Goal: Task Accomplishment & Management: Use online tool/utility

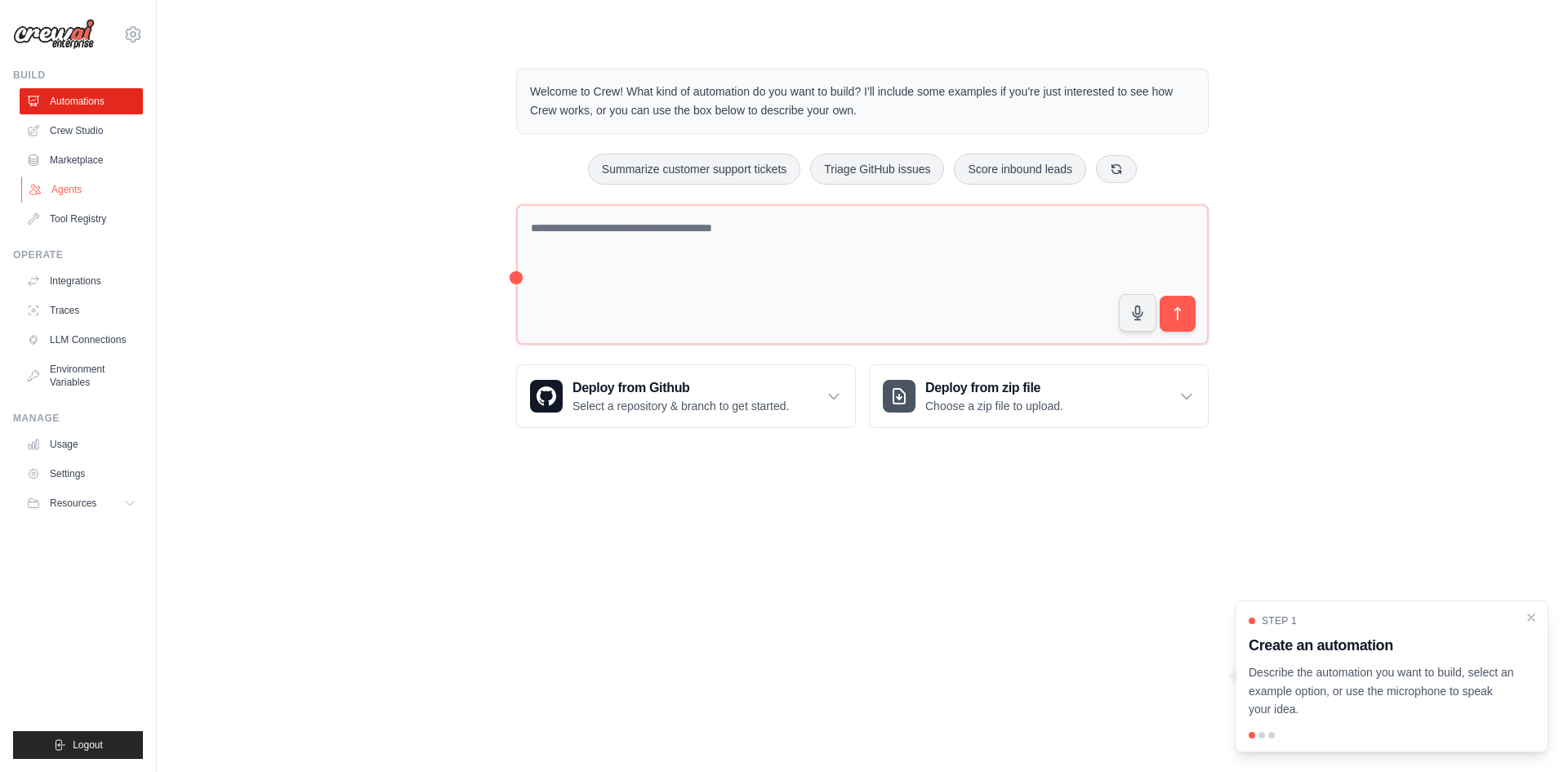
click at [87, 196] on link "Agents" at bounding box center [83, 190] width 123 height 26
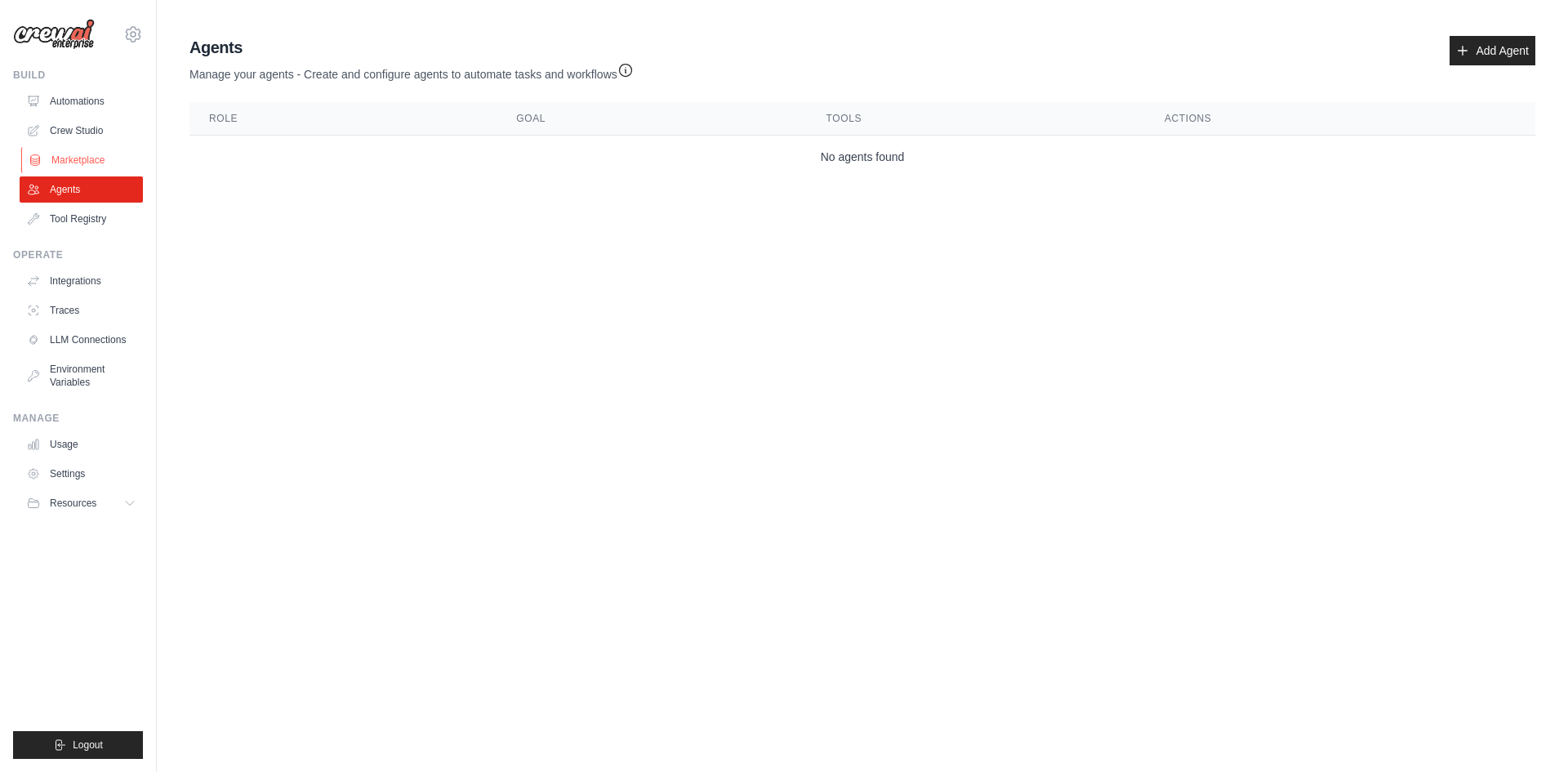
click at [90, 148] on link "Marketplace" at bounding box center [83, 160] width 123 height 26
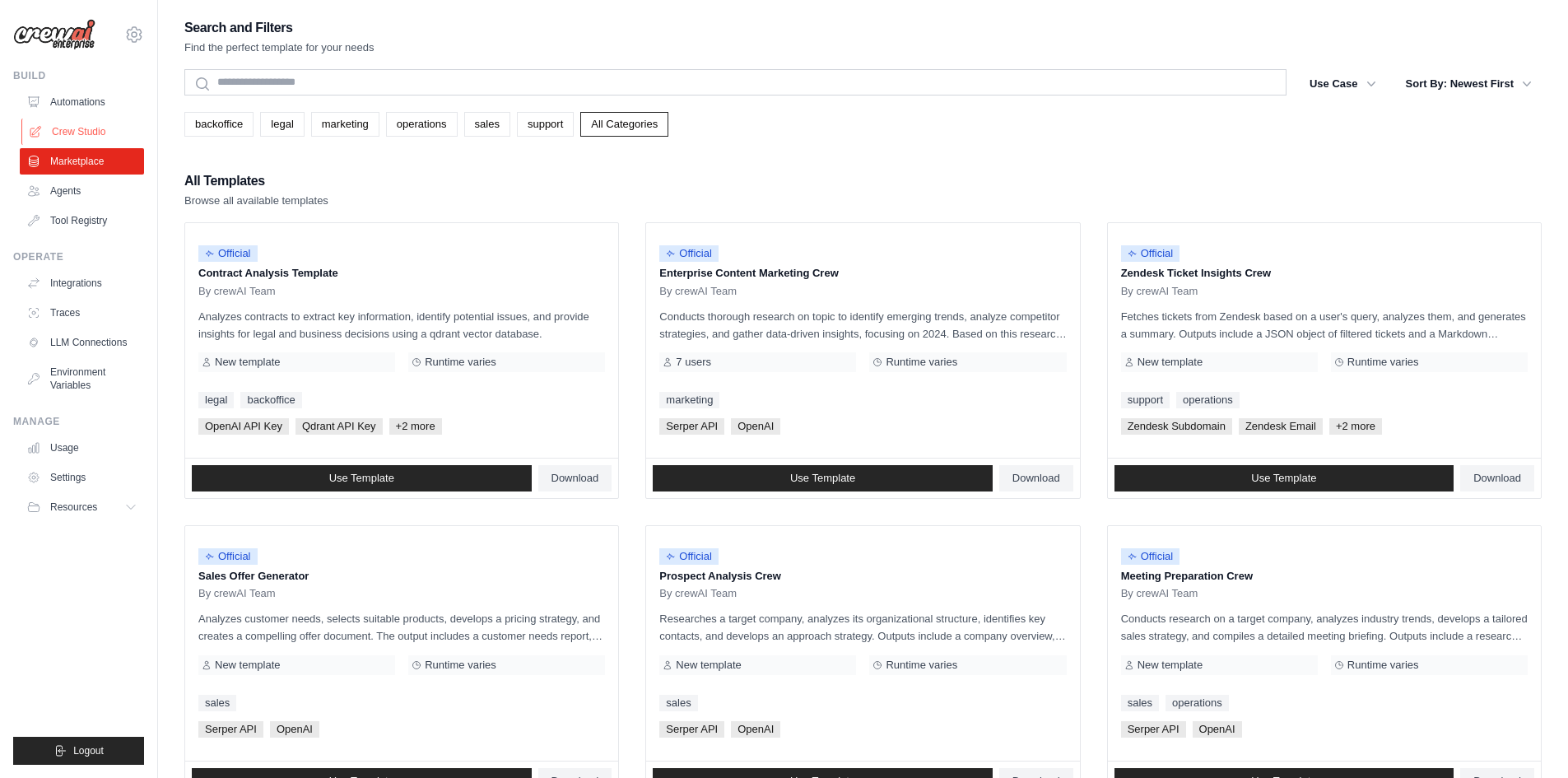
click at [95, 129] on link "Crew Studio" at bounding box center [83, 131] width 124 height 26
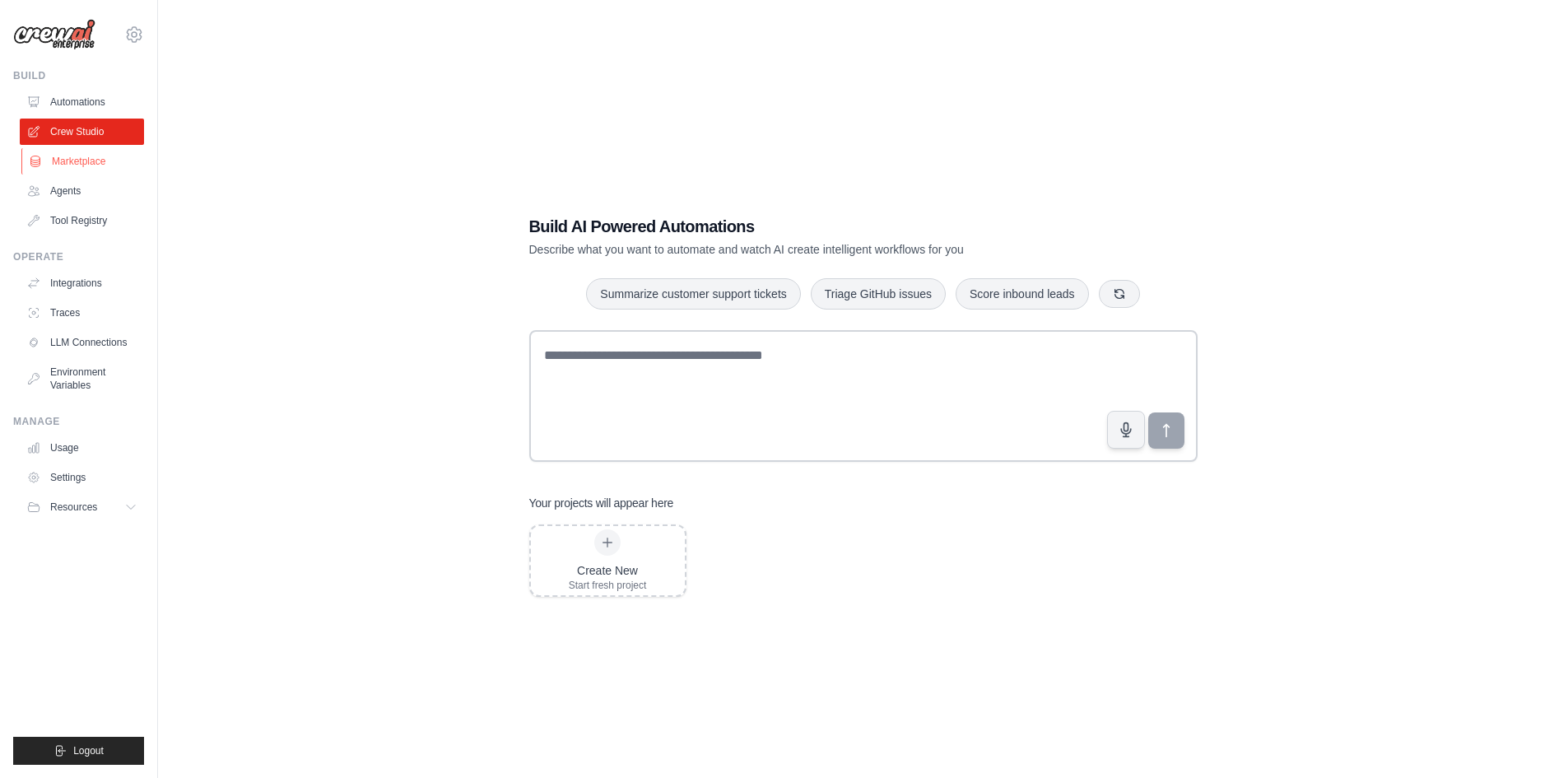
click at [86, 159] on link "Marketplace" at bounding box center [83, 161] width 124 height 26
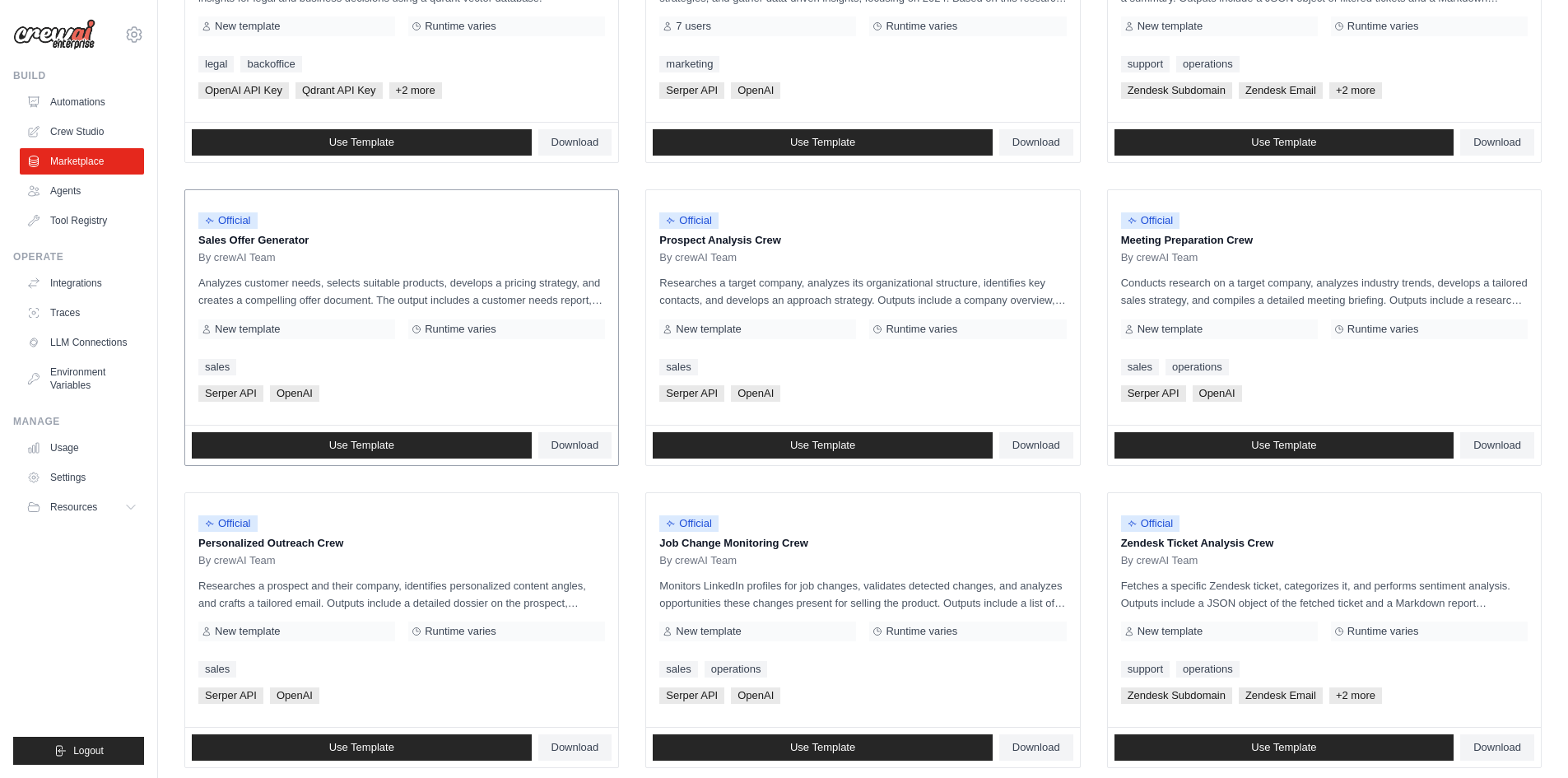
scroll to position [171, 0]
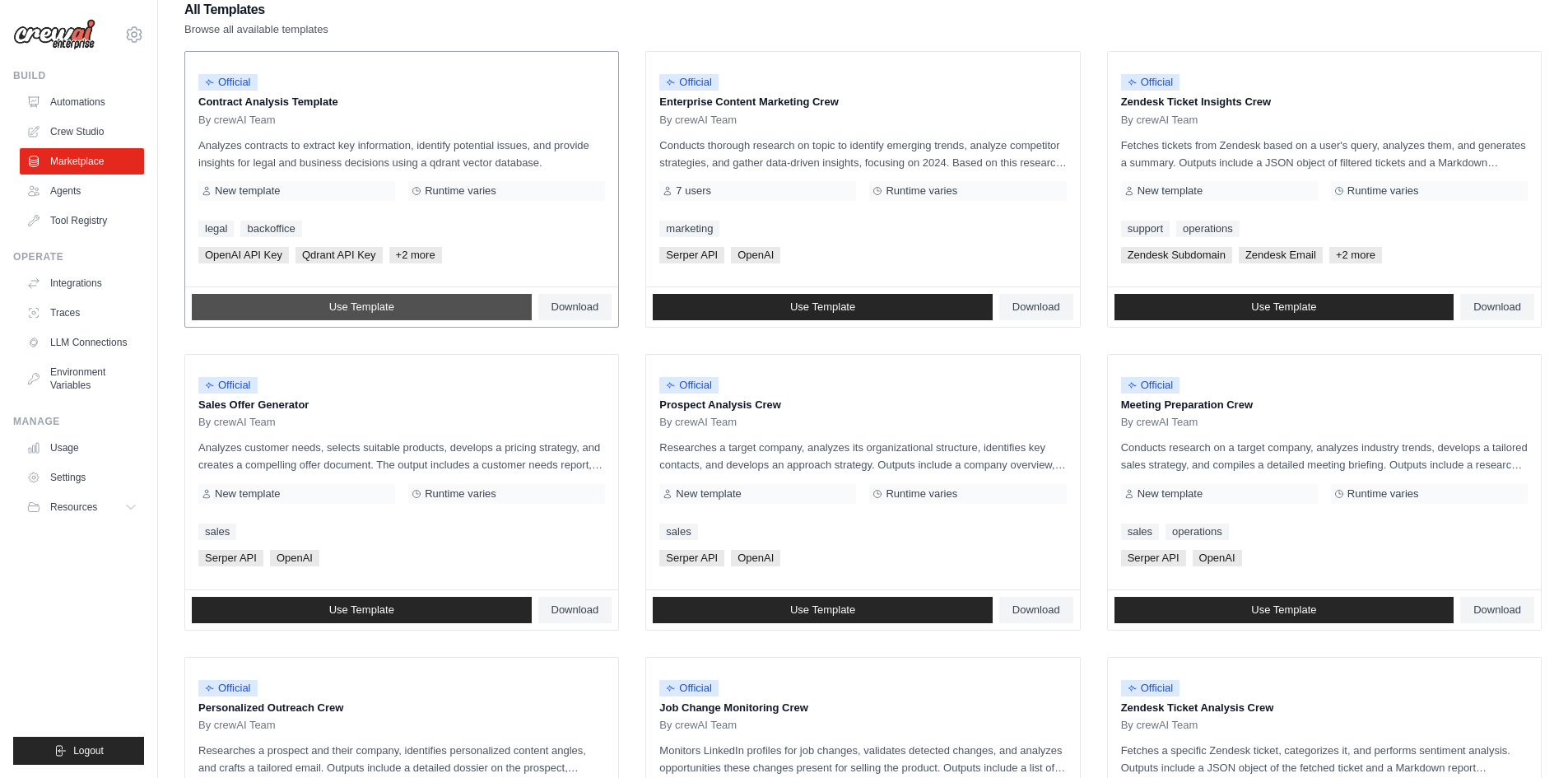
click at [399, 306] on link "Use Template" at bounding box center [362, 307] width 340 height 26
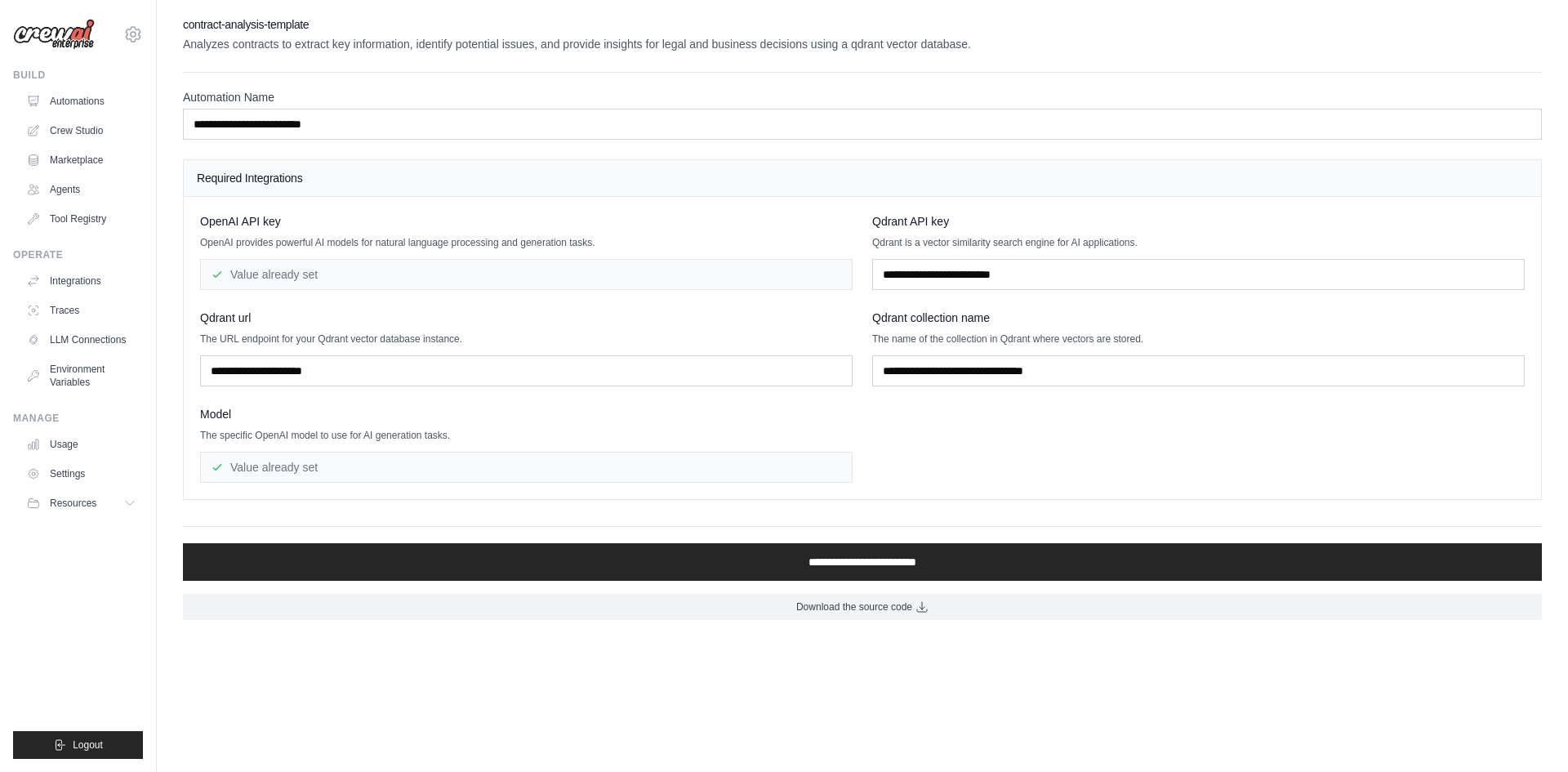
click at [49, 39] on img at bounding box center [54, 35] width 82 height 31
click at [47, 101] on link "Automations" at bounding box center [83, 101] width 123 height 26
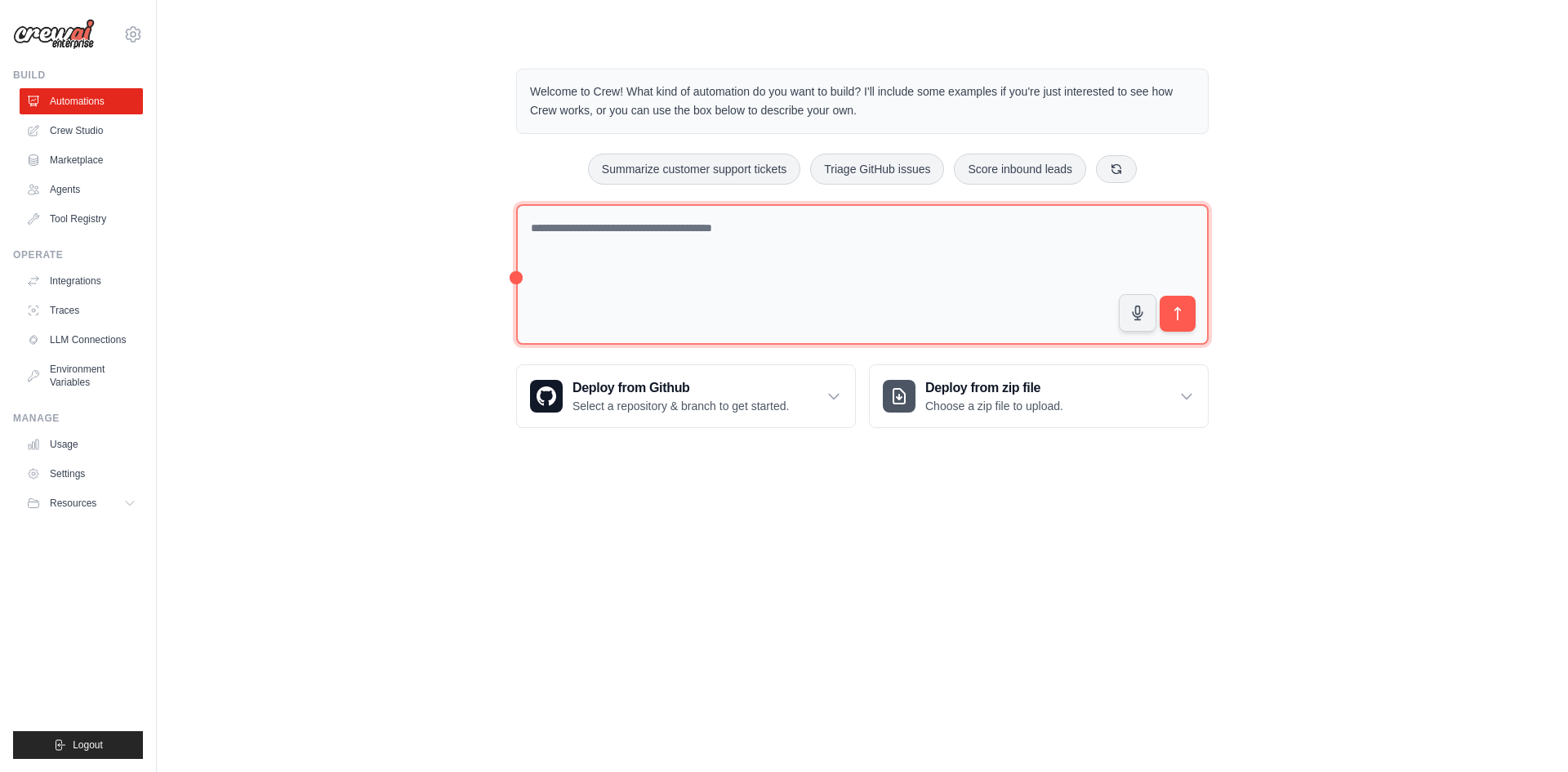
click at [927, 231] on textarea at bounding box center [862, 275] width 693 height 142
type textarea "*"
type textarea "**********"
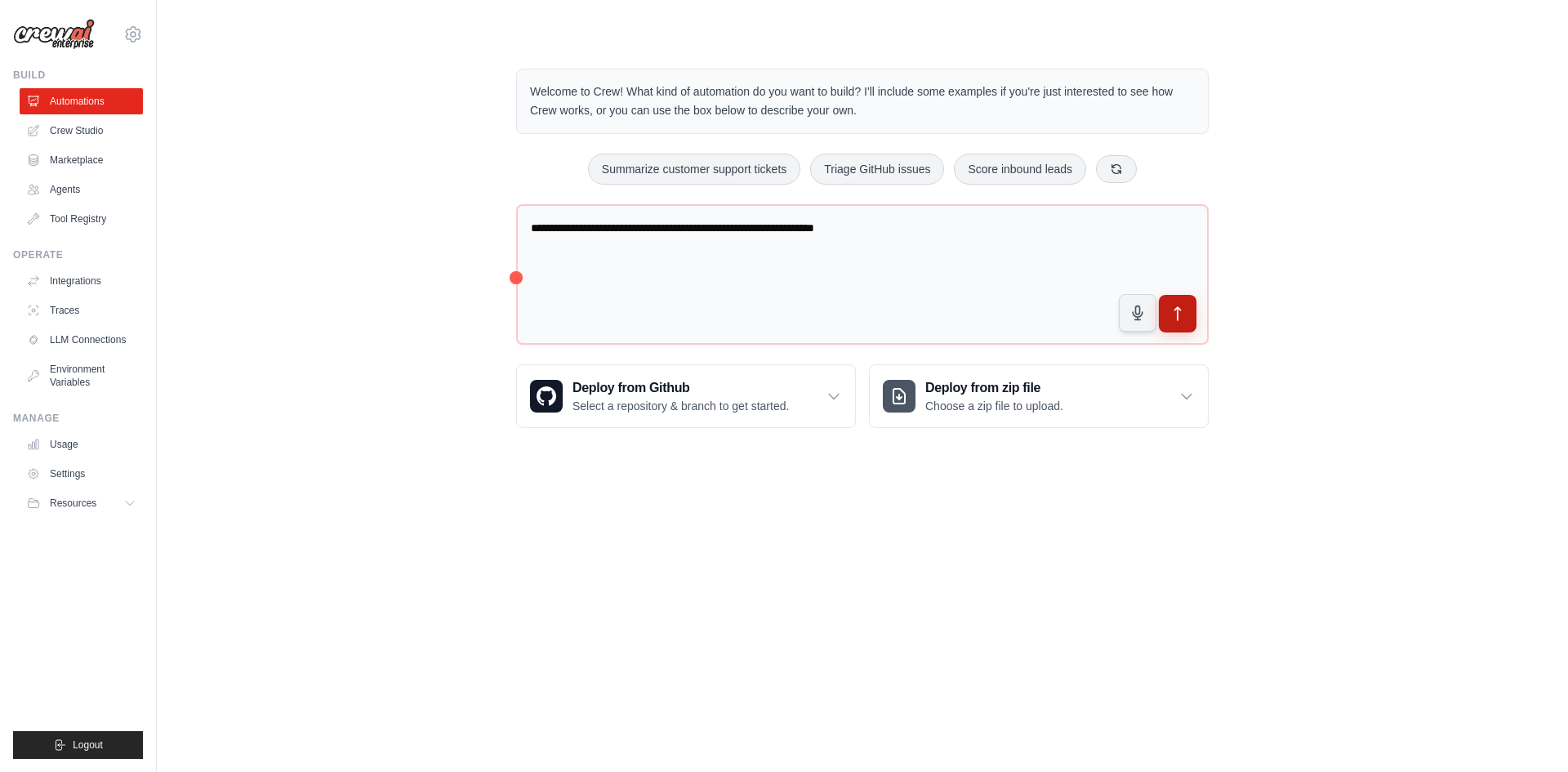
click at [1168, 297] on button "submit" at bounding box center [1177, 313] width 37 height 37
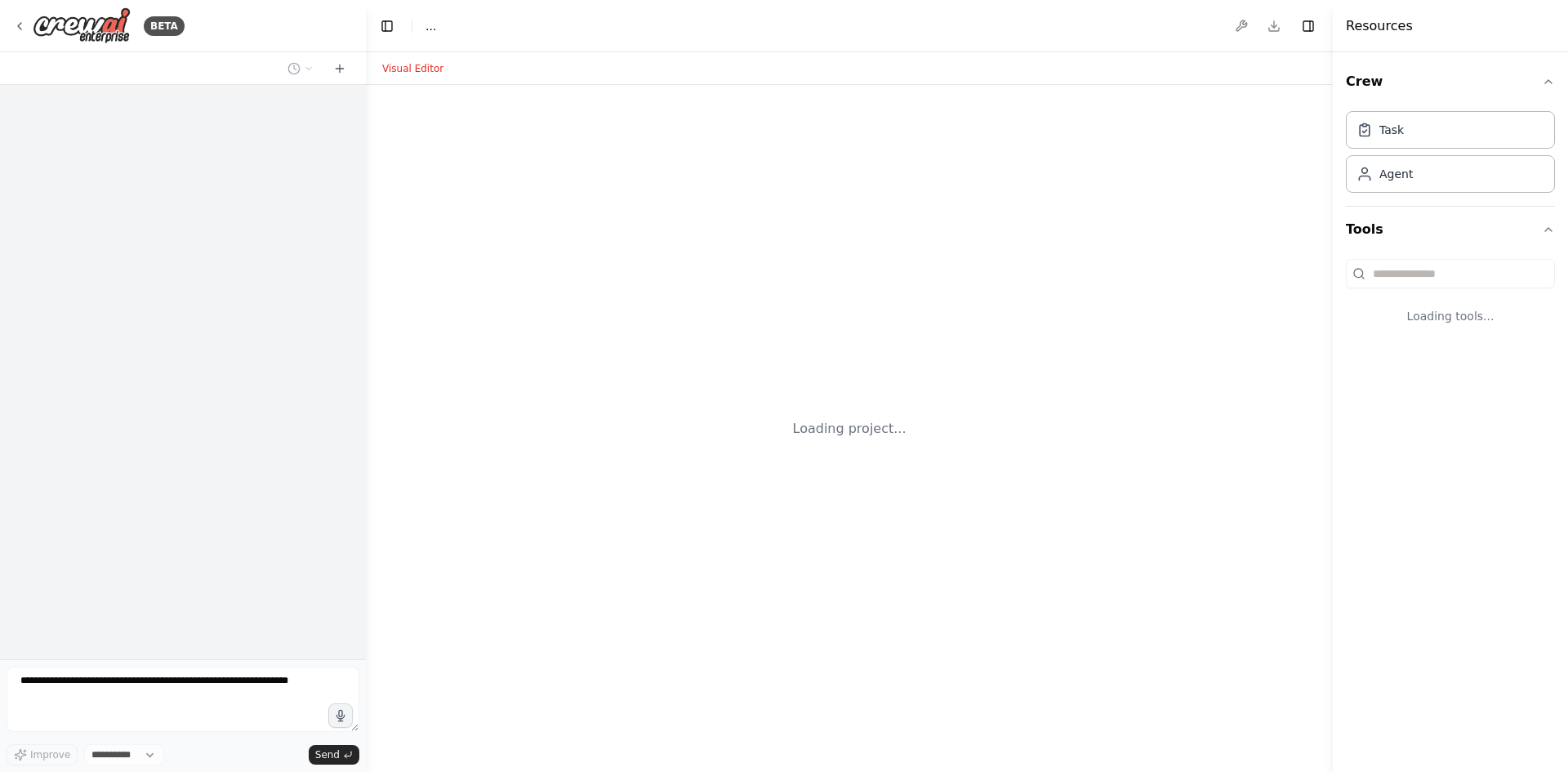
select select "****"
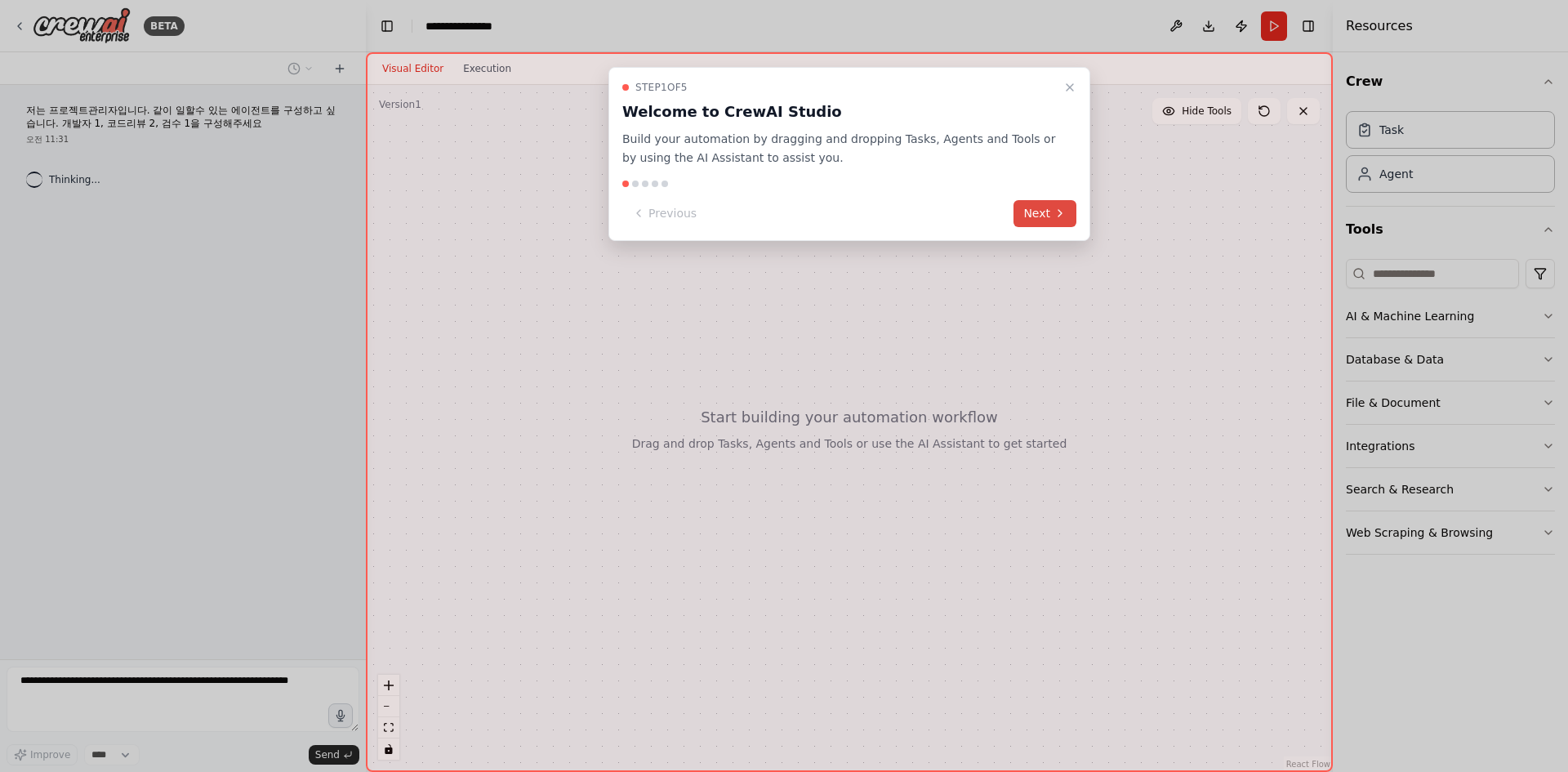
click at [1044, 210] on button "Next" at bounding box center [1045, 213] width 63 height 27
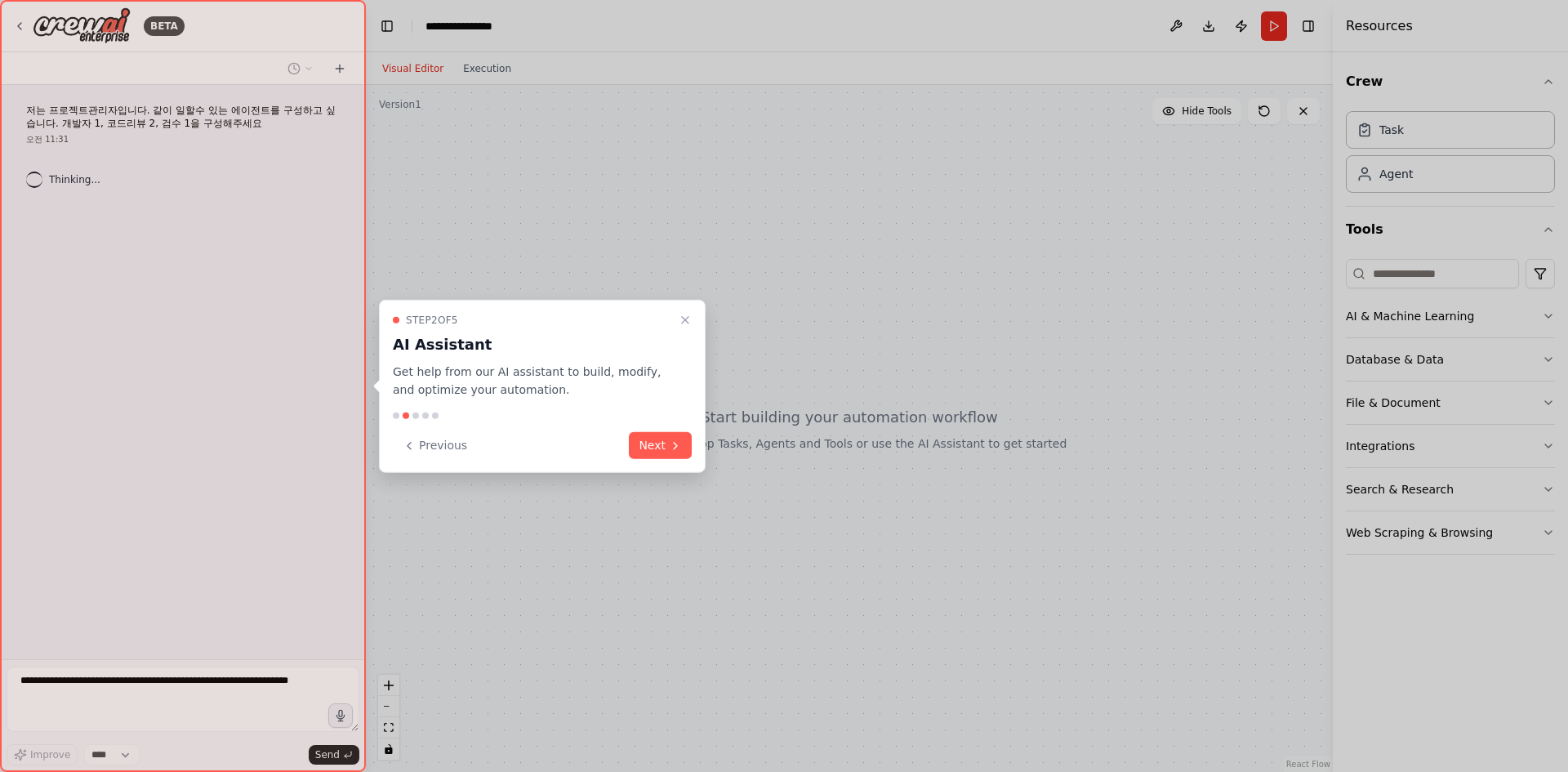
click at [672, 425] on div "Step 2 of 5 AI Assistant Get help from our AI assistant to build, modify, and o…" at bounding box center [542, 386] width 327 height 174
click at [685, 436] on button "Next" at bounding box center [660, 445] width 63 height 27
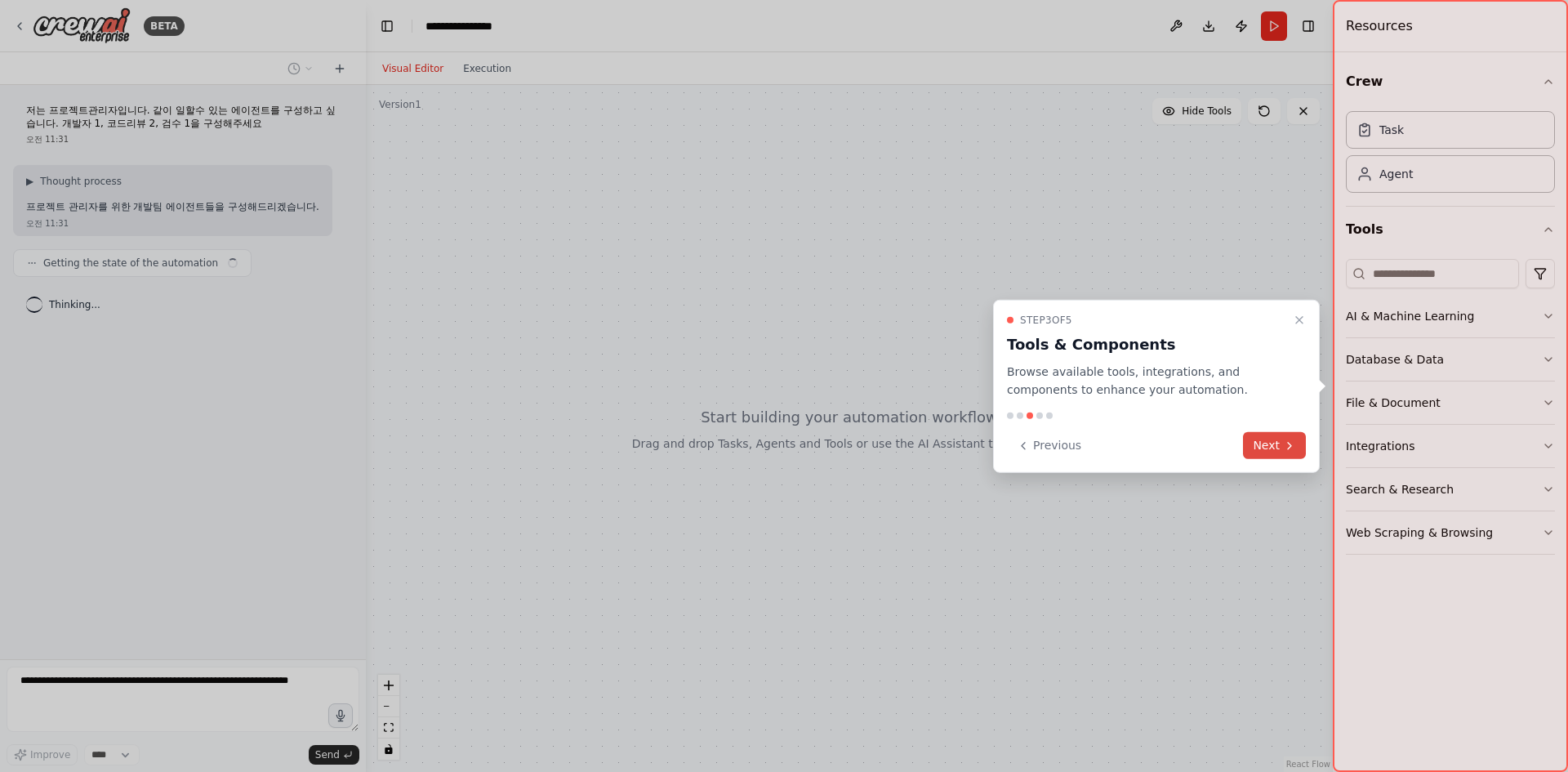
click at [1266, 451] on button "Next" at bounding box center [1274, 445] width 63 height 27
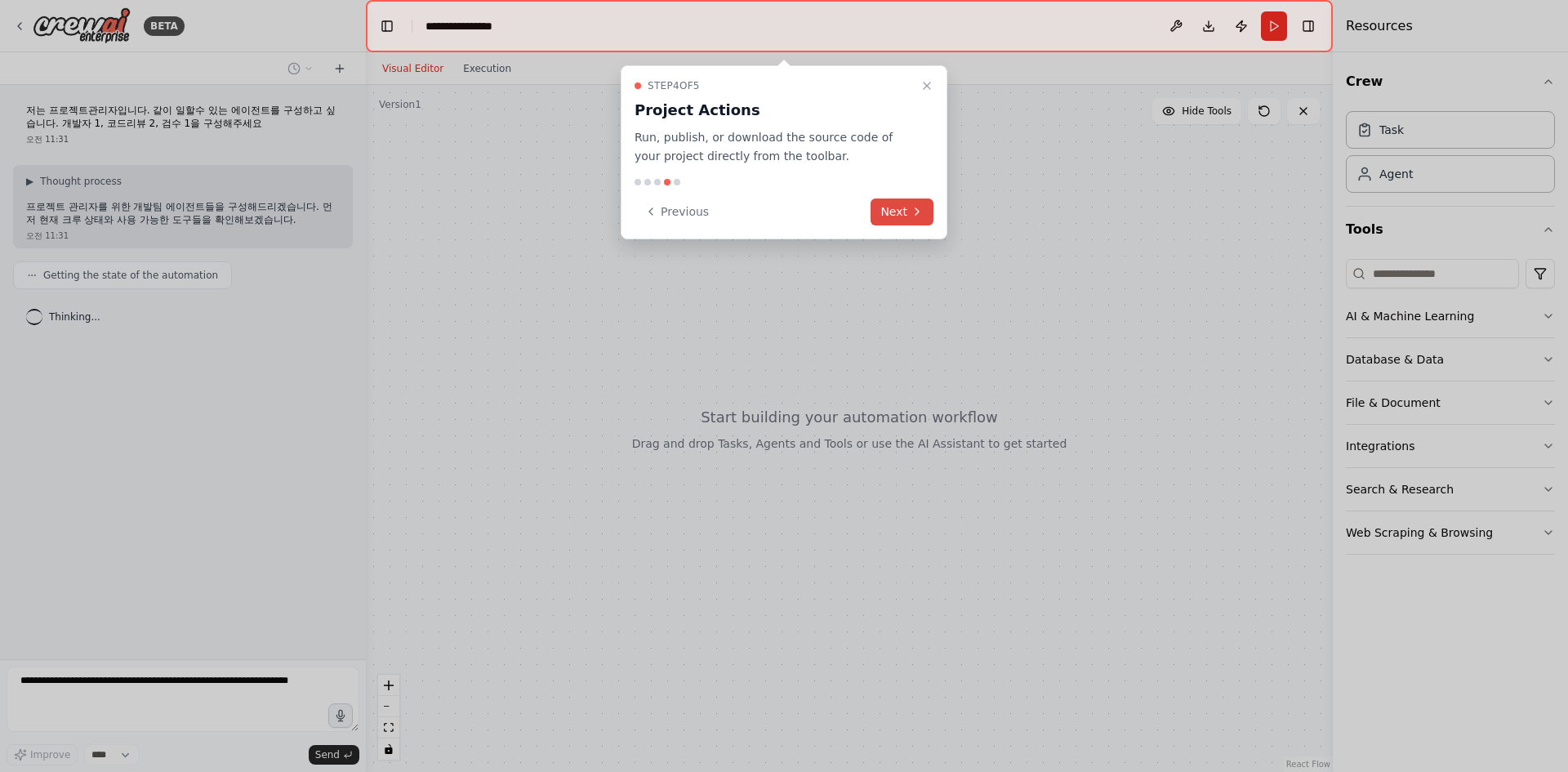
click at [890, 221] on button "Next" at bounding box center [901, 211] width 63 height 27
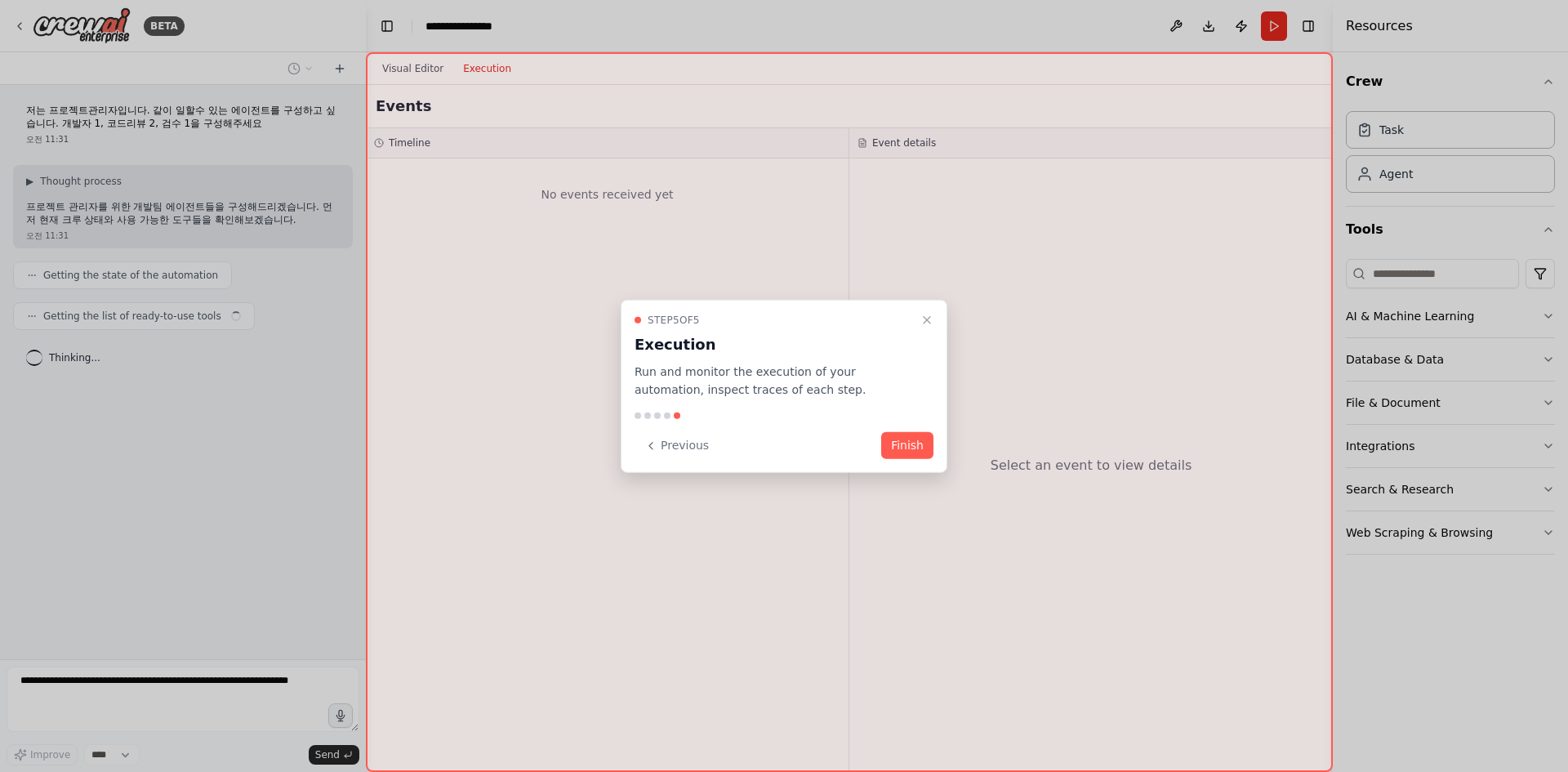
click at [907, 429] on div "Step 5 of 5 Execution Run and monitor the execution of your automation, inspect…" at bounding box center [784, 386] width 327 height 174
click at [910, 438] on button "Finish" at bounding box center [907, 445] width 52 height 27
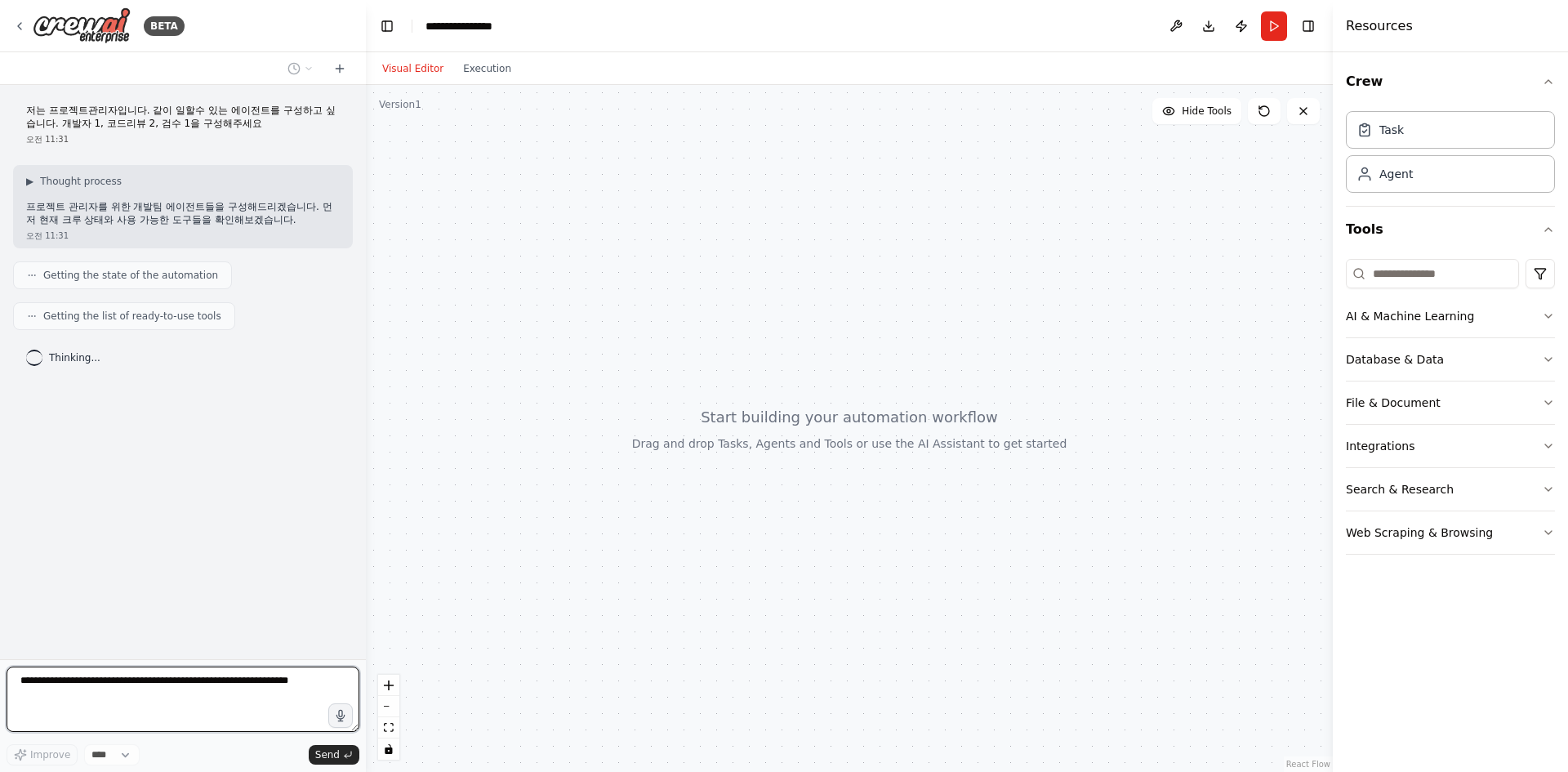
click at [38, 191] on div "▶ Thought process 프로젝트 관리자를 위한 개발팀 에이전트들을 구성해드리겠습니다. 먼저 현재 크루 상태와 사용 가능한 도구들을 확…" at bounding box center [183, 200] width 314 height 51
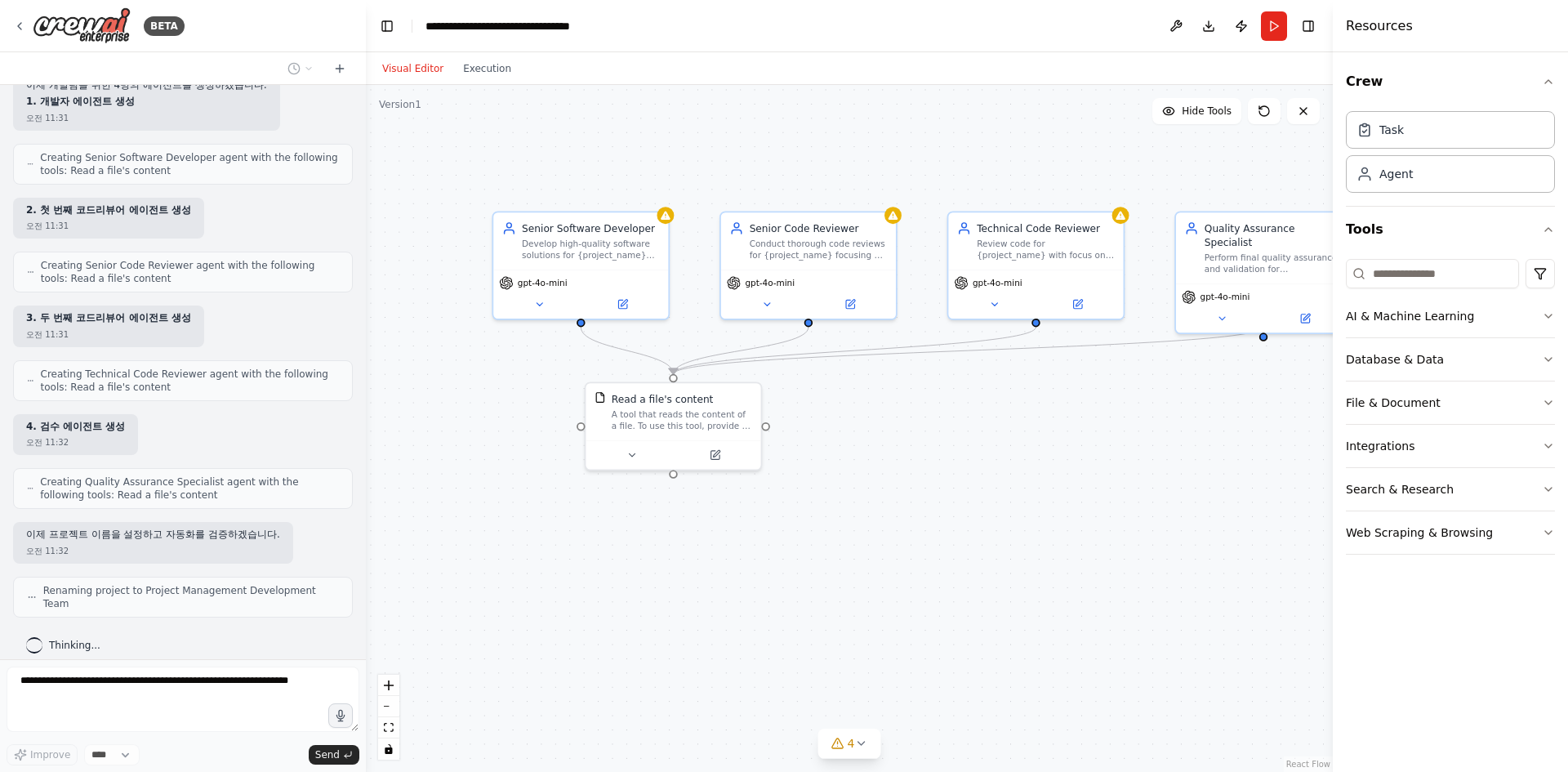
scroll to position [311, 0]
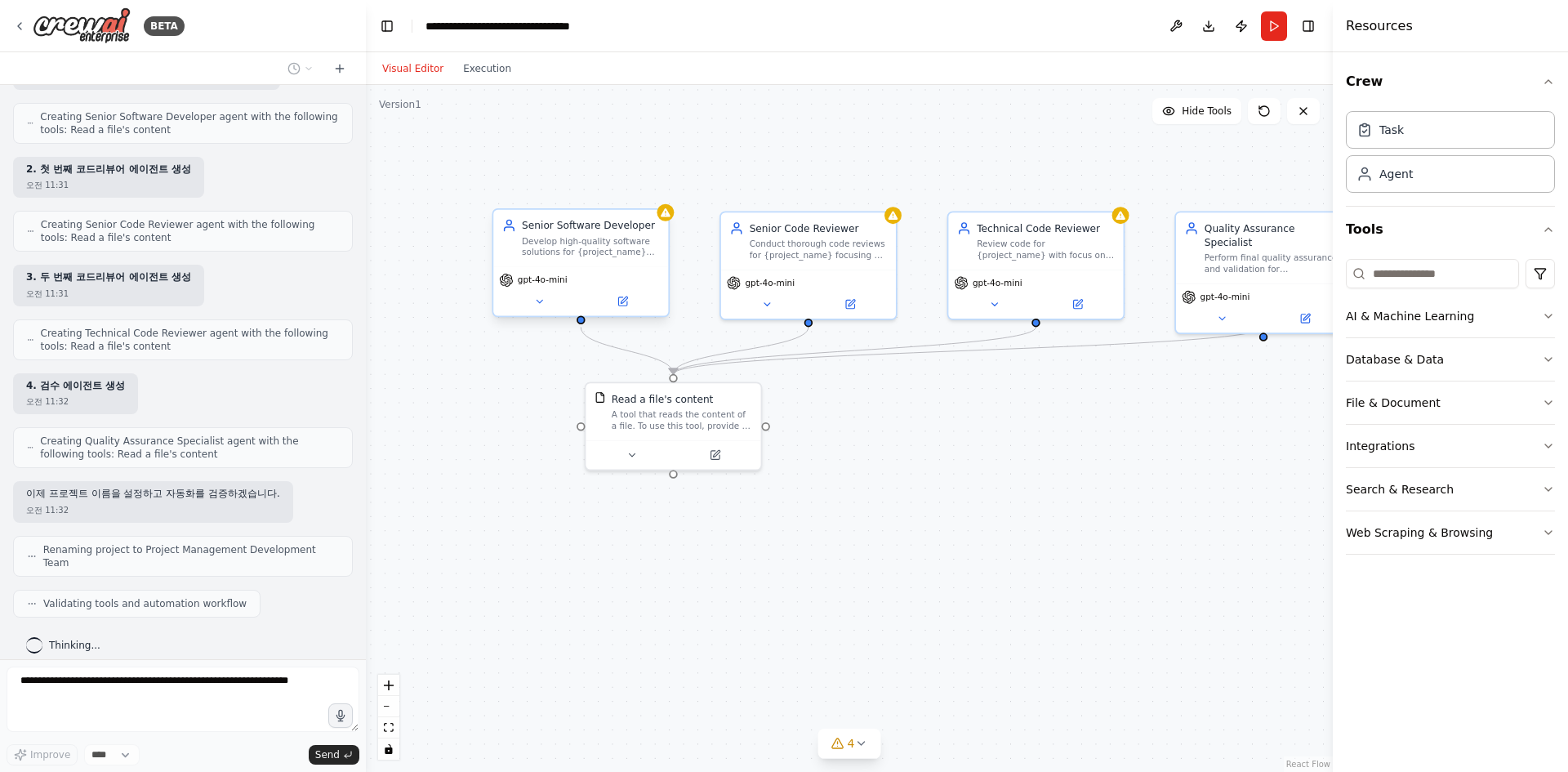
click at [582, 250] on div "Develop high-quality software solutions for {project_name} following best pract…" at bounding box center [590, 247] width 138 height 23
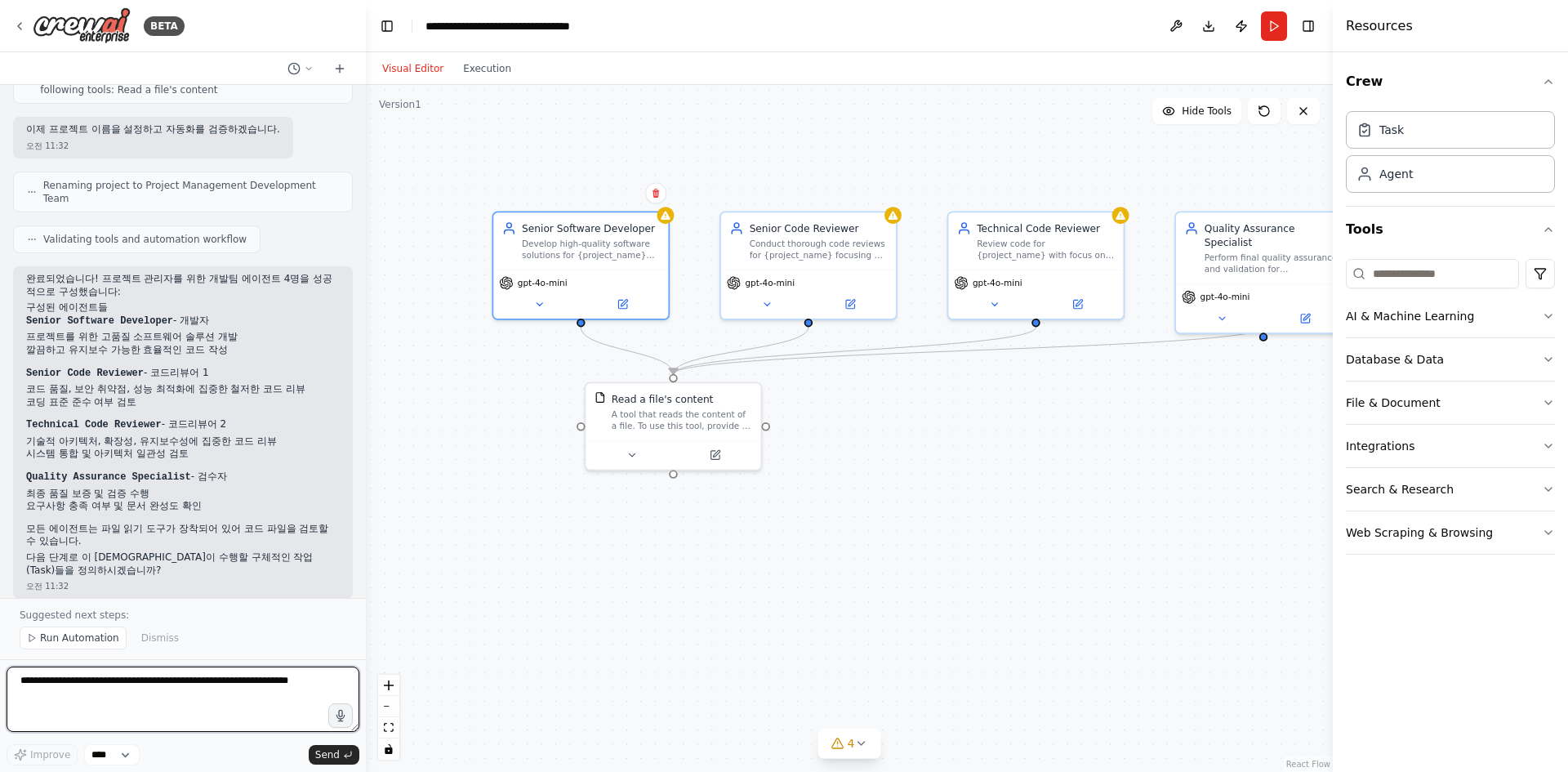
scroll to position [717, 0]
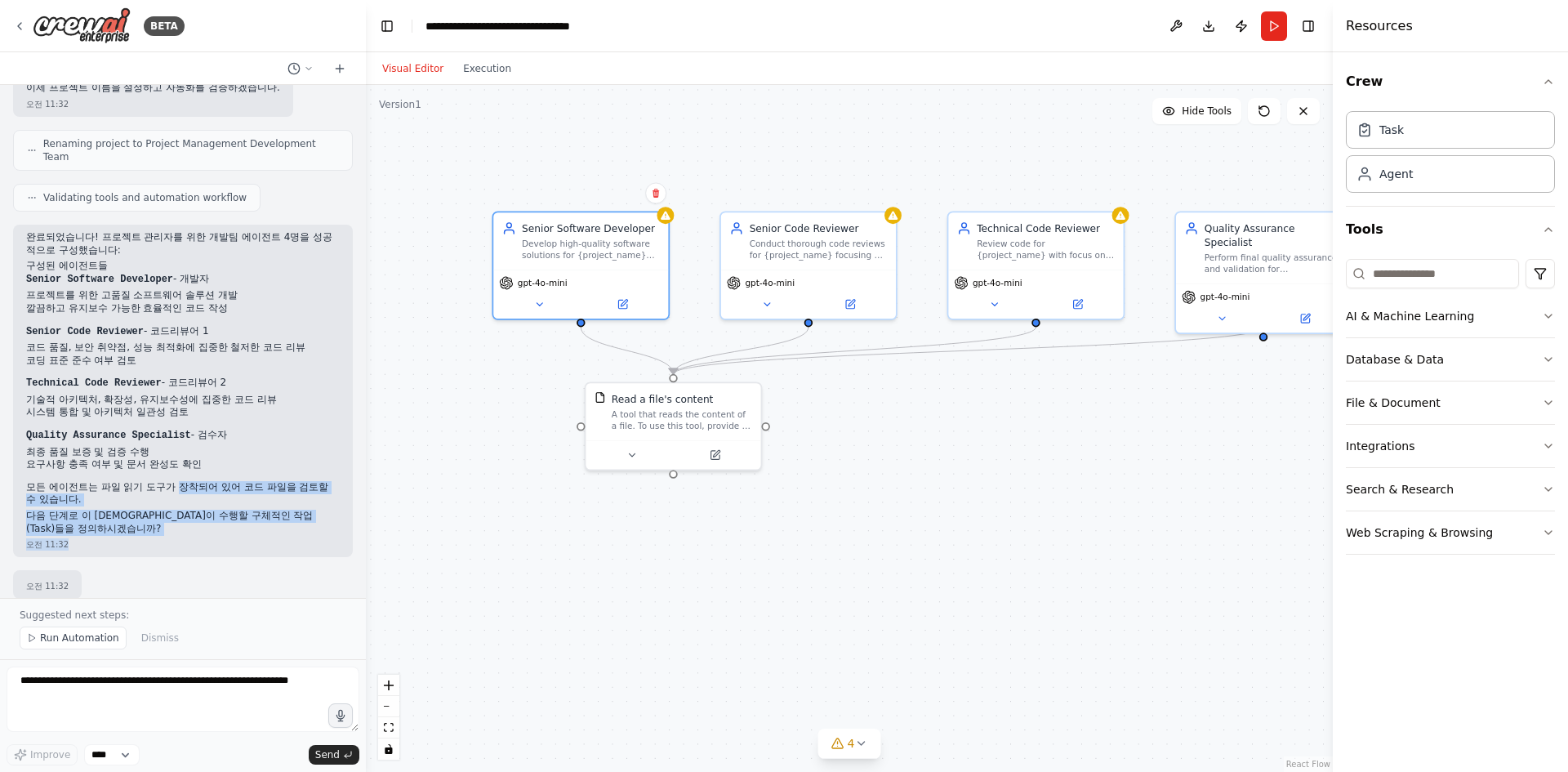
drag, startPoint x: 180, startPoint y: 478, endPoint x: 189, endPoint y: 532, distance: 54.7
click at [189, 532] on div "완료되었습니다! 프로젝트 관리자를 위한 개발팀 에이전트 4명을 성공적으로 구성했습니다: 구성된 에이전트들 Senior Software Deve…" at bounding box center [183, 390] width 340 height 332
click at [189, 538] on div "오전 11:32" at bounding box center [183, 544] width 314 height 12
click at [98, 636] on span "Run Automation" at bounding box center [79, 637] width 79 height 13
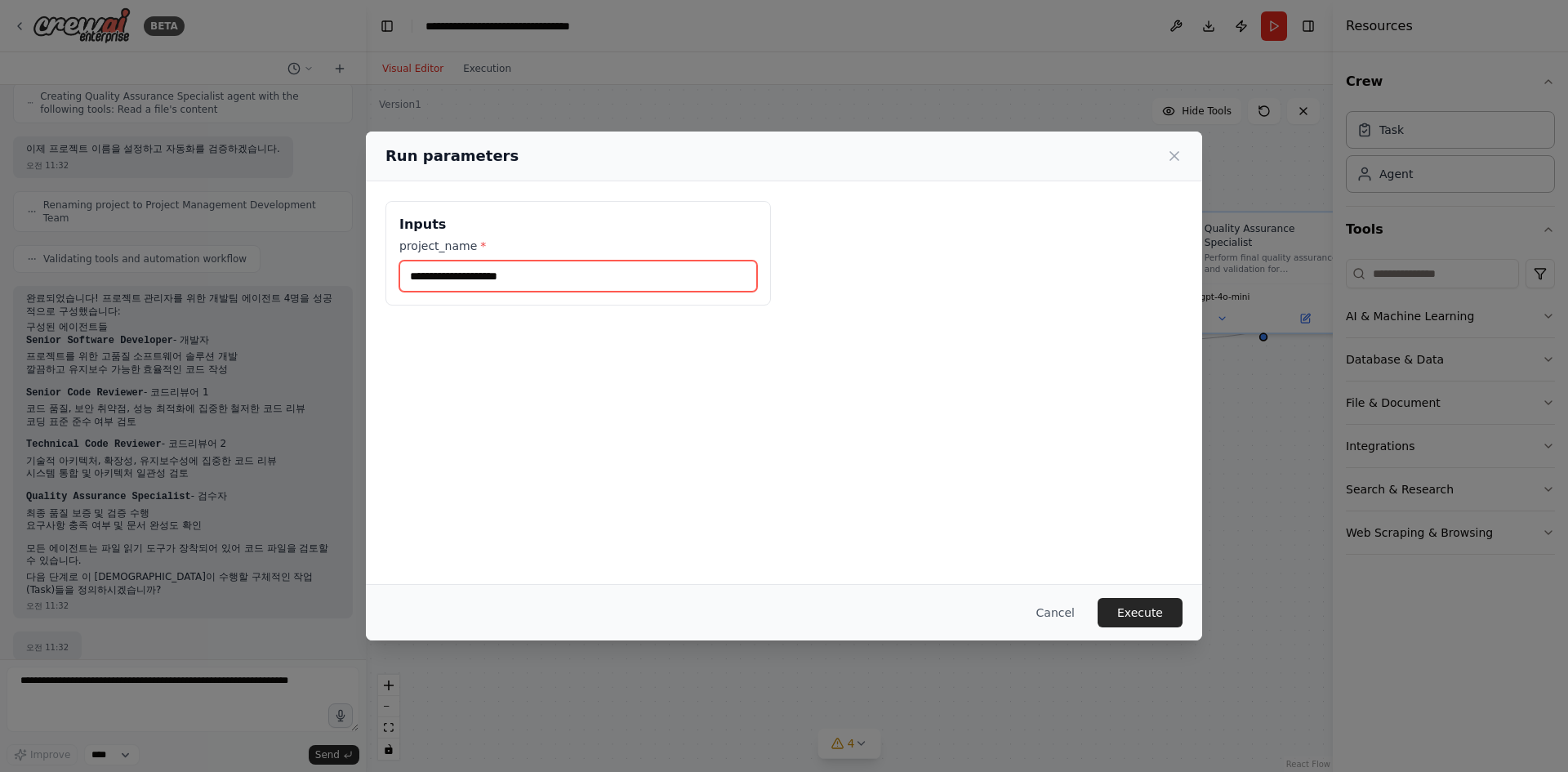
click at [588, 290] on input "project_name *" at bounding box center [577, 276] width 357 height 31
type input "********"
click at [1146, 597] on div "Cancel Execute" at bounding box center [784, 612] width 836 height 57
click at [1148, 601] on button "Execute" at bounding box center [1140, 613] width 85 height 30
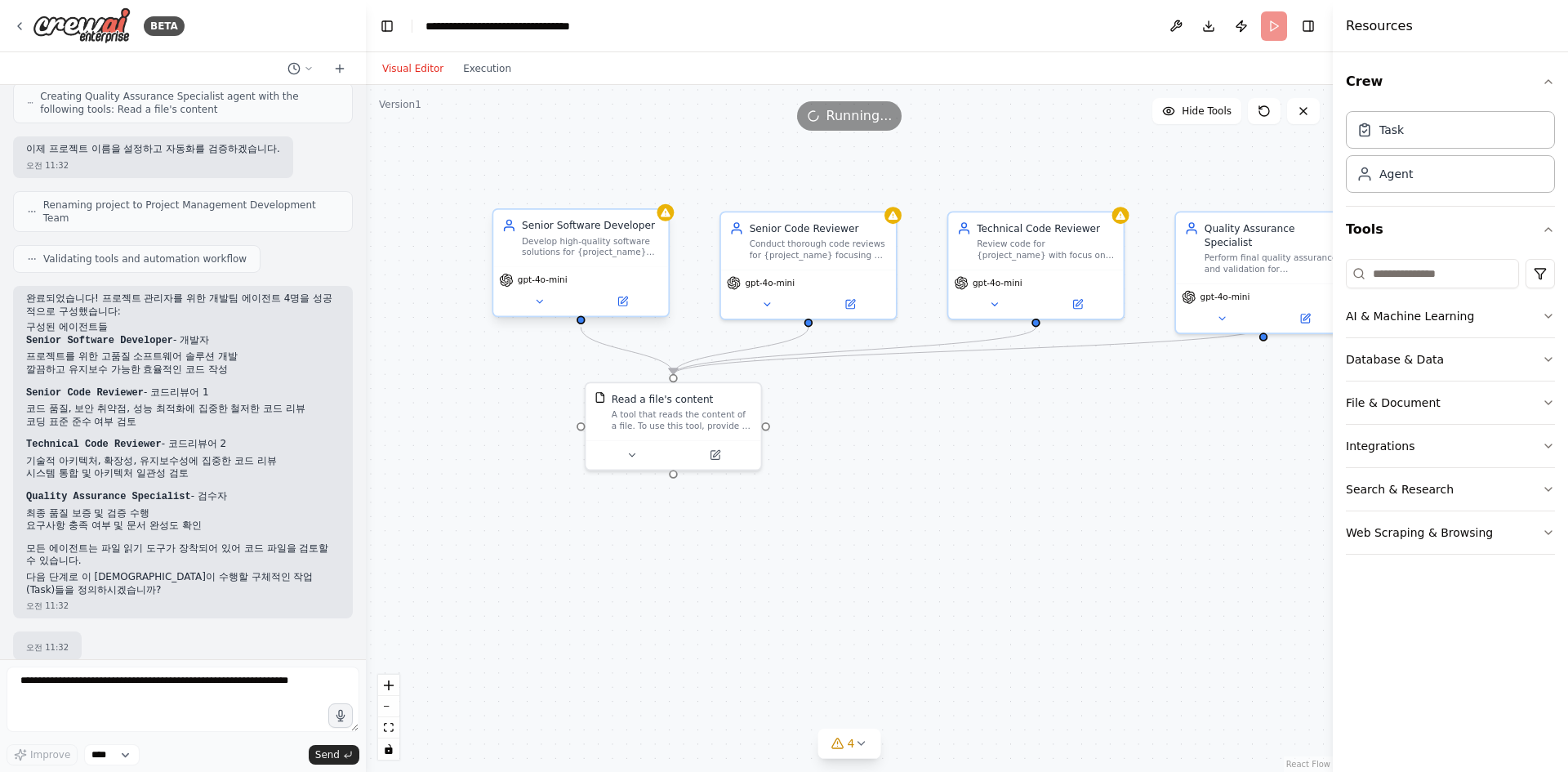
click at [625, 236] on div "Develop high-quality software solutions for {project_name} following best pract…" at bounding box center [590, 247] width 138 height 23
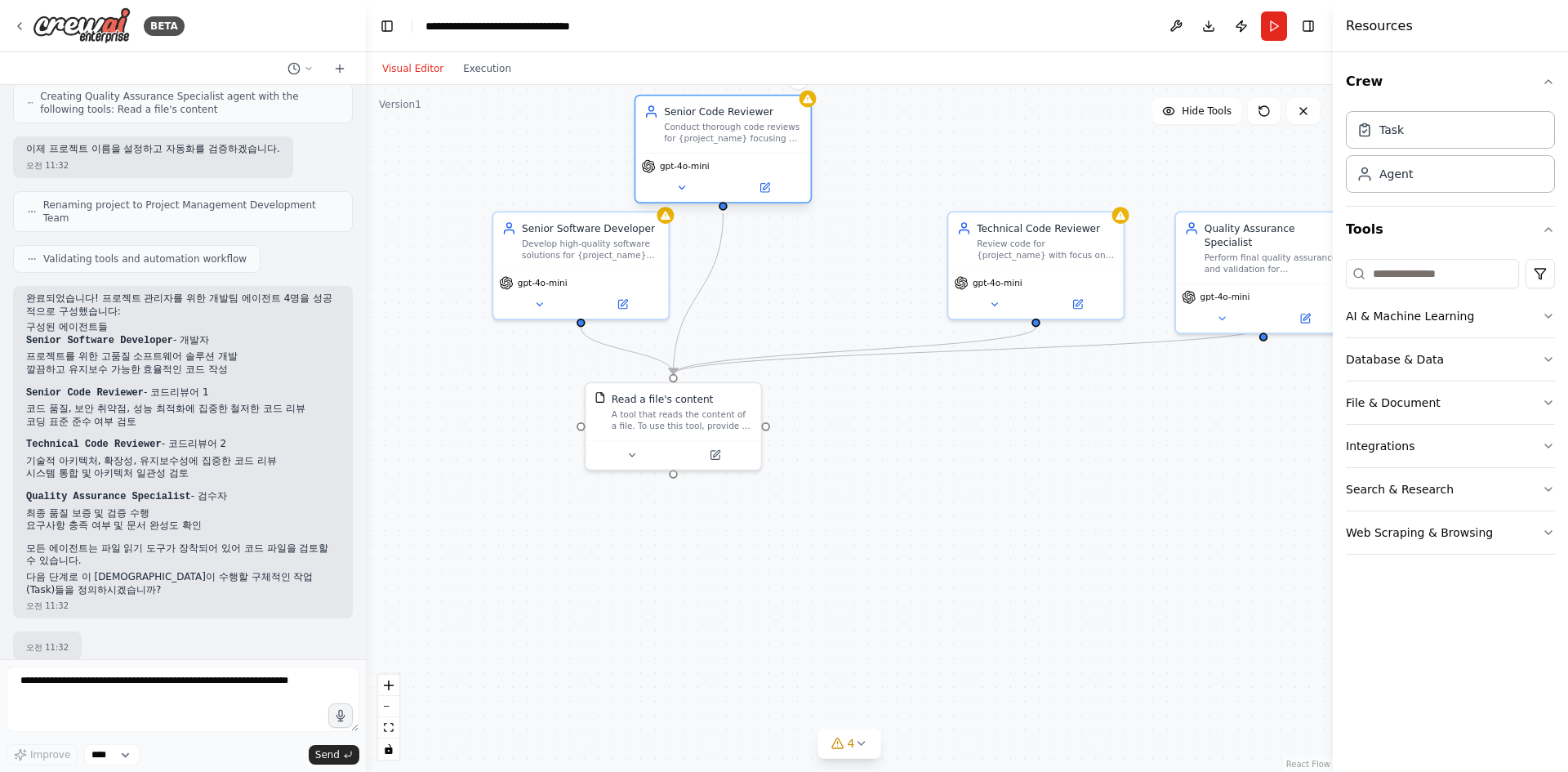
drag, startPoint x: 829, startPoint y: 232, endPoint x: 762, endPoint y: 142, distance: 112.2
click at [762, 142] on div "Senior Code Reviewer Conduct thorough code reviews for {project_name} focusing …" at bounding box center [722, 124] width 175 height 57
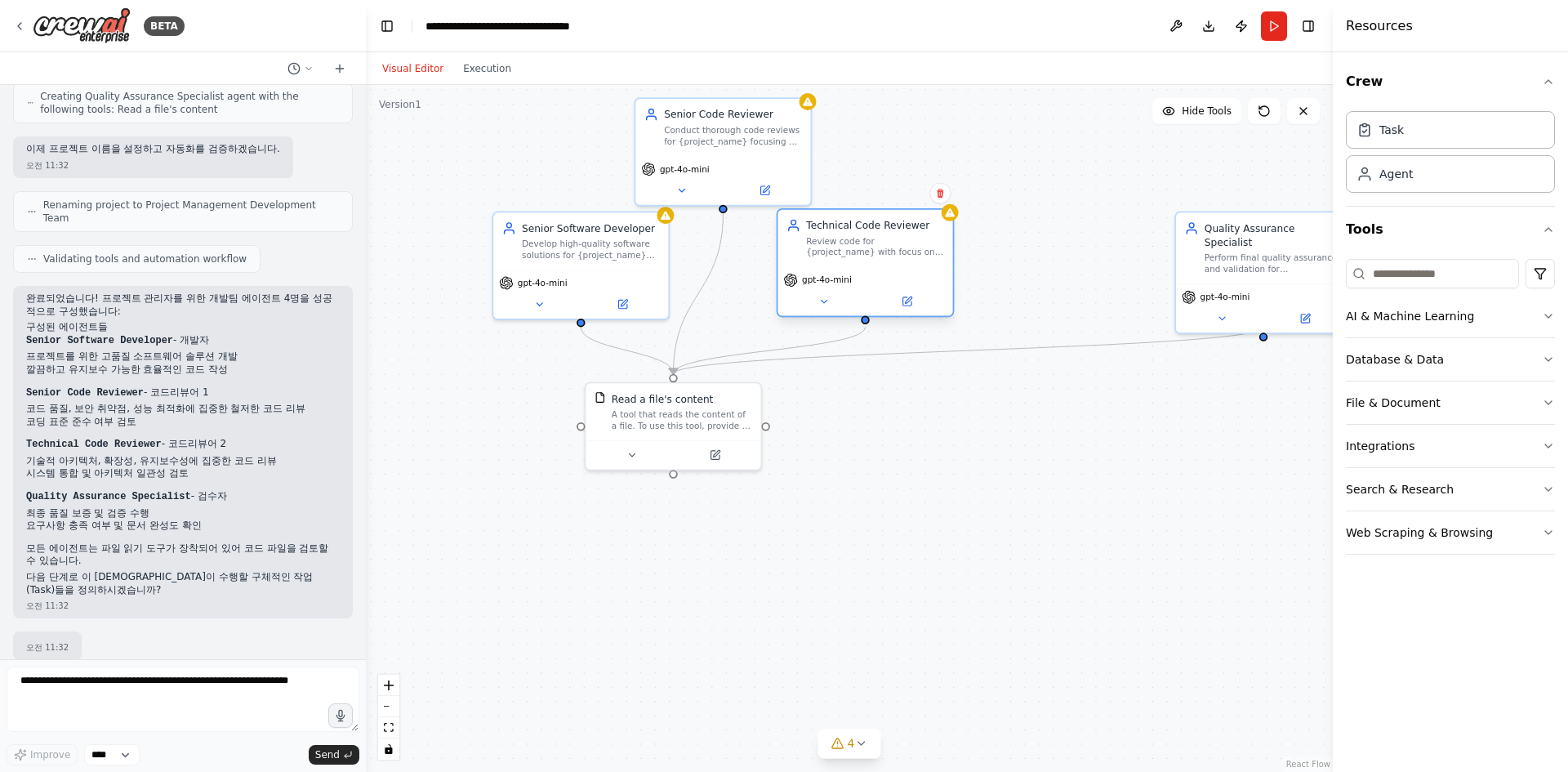
drag, startPoint x: 978, startPoint y: 256, endPoint x: 783, endPoint y: 256, distance: 195.0
click at [806, 256] on div "Review code for {project_name} with focus on technical architecture, scalabilit…" at bounding box center [874, 247] width 138 height 23
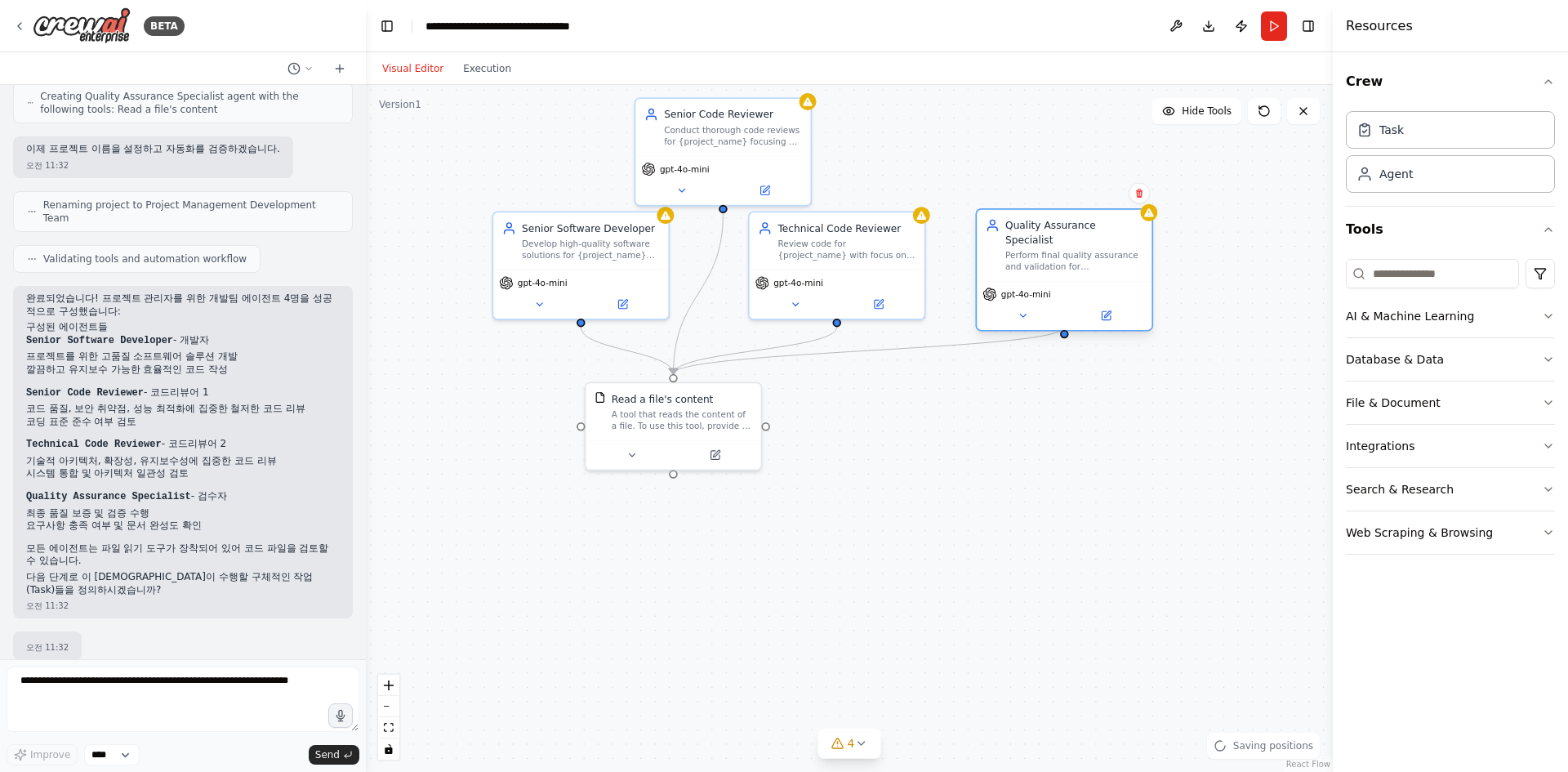
drag, startPoint x: 1215, startPoint y: 262, endPoint x: 1018, endPoint y: 264, distance: 197.0
click at [1018, 264] on div "Quality Assurance Specialist Perform final quality assurance and validation for…" at bounding box center [1064, 245] width 175 height 71
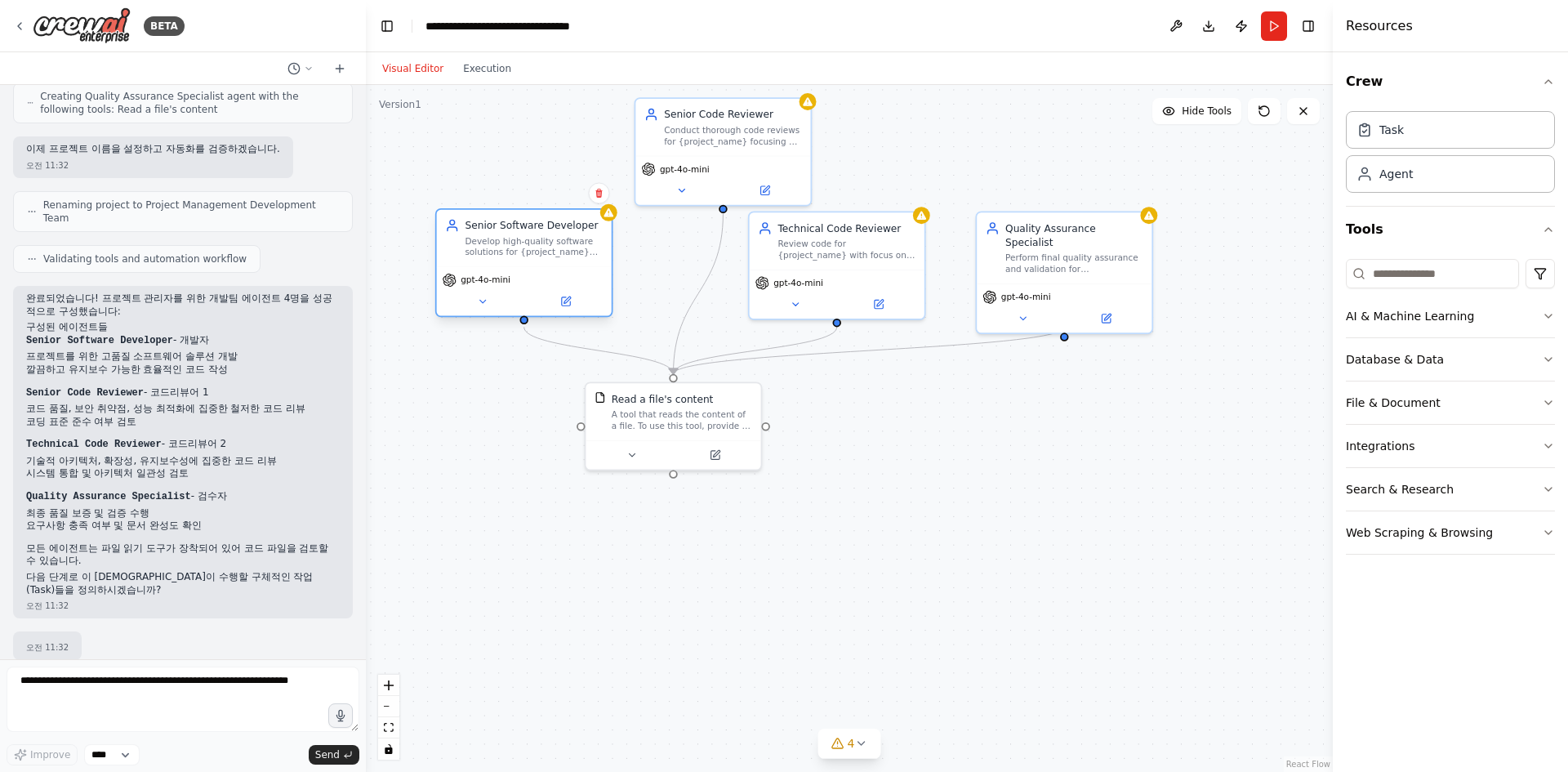
drag, startPoint x: 608, startPoint y: 255, endPoint x: 541, endPoint y: 251, distance: 67.1
click at [541, 251] on div "Develop high-quality software solutions for {project_name} following best pract…" at bounding box center [534, 247] width 138 height 23
click at [798, 282] on span "gpt-4o-mini" at bounding box center [798, 280] width 50 height 11
click at [797, 283] on span "gpt-4o-mini" at bounding box center [798, 280] width 50 height 11
click at [794, 285] on span "gpt-4o-mini" at bounding box center [798, 280] width 50 height 11
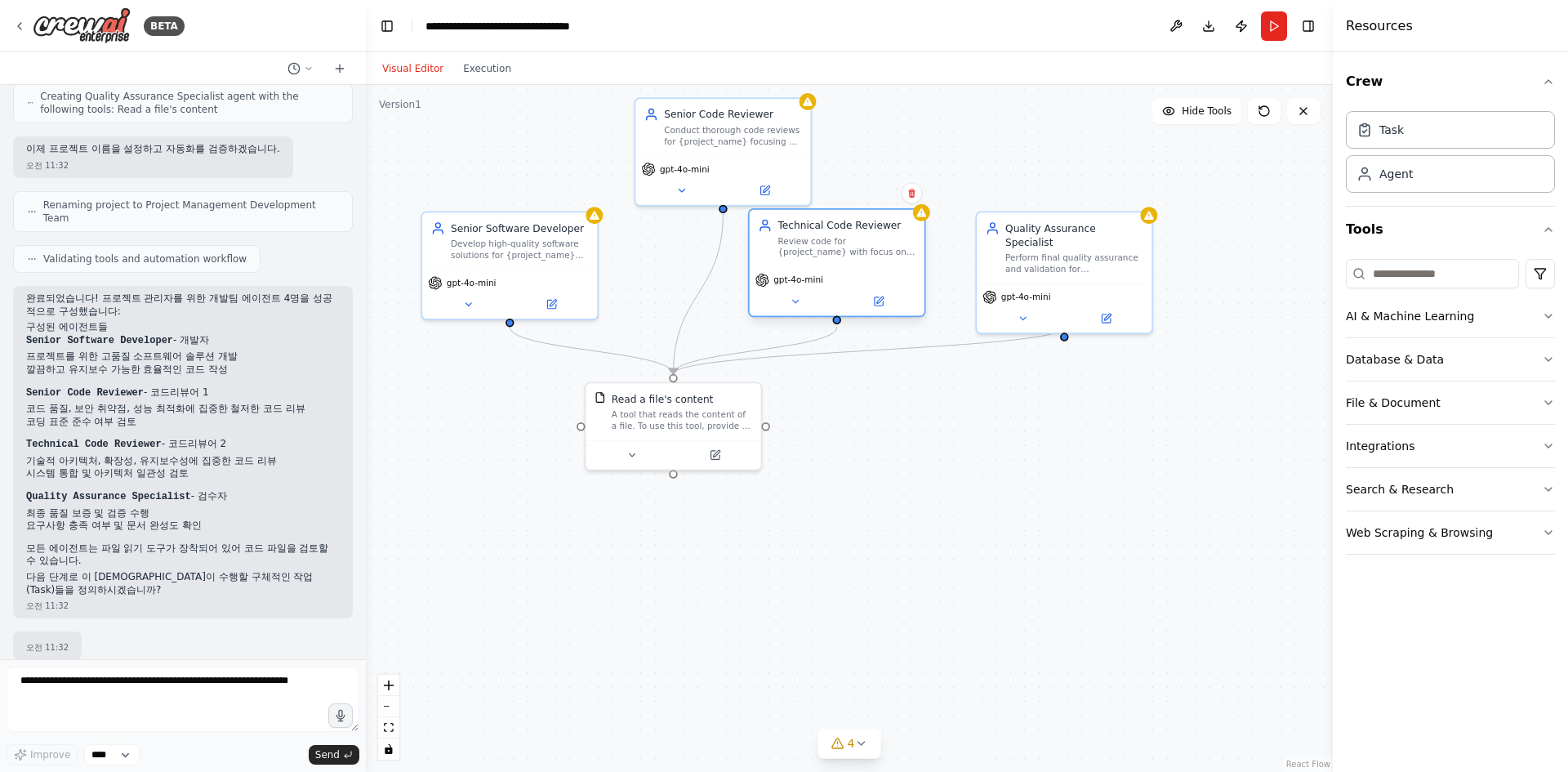
click at [892, 310] on div "gpt-4o-mini" at bounding box center [836, 290] width 175 height 49
click at [871, 303] on button at bounding box center [878, 302] width 80 height 17
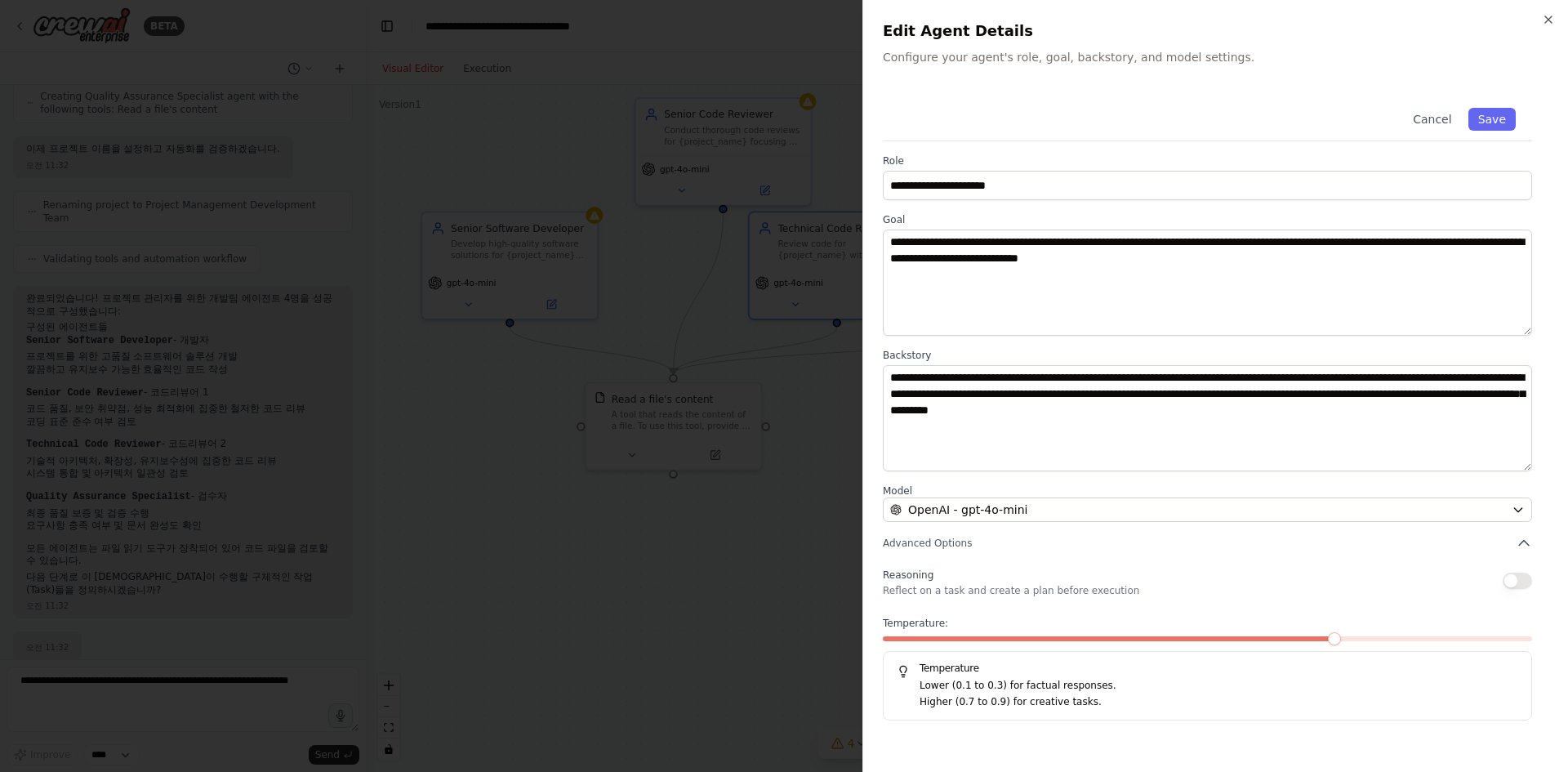
click at [774, 349] on div at bounding box center [784, 386] width 1568 height 772
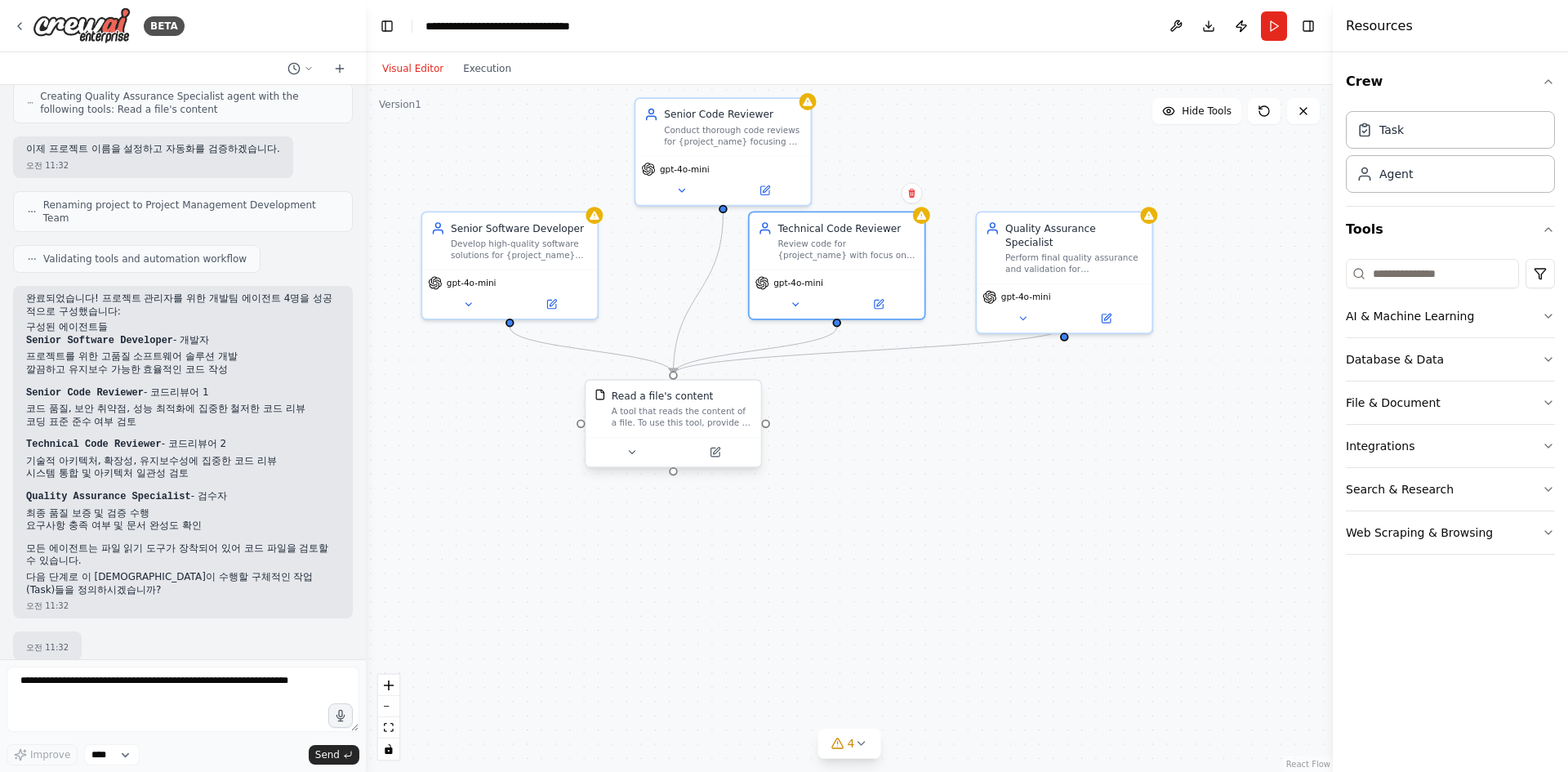
click at [714, 408] on div "A tool that reads the content of a file. To use this tool, provide a 'file_path…" at bounding box center [682, 417] width 141 height 23
drag, startPoint x: 704, startPoint y: 409, endPoint x: 711, endPoint y: 503, distance: 94.3
click at [711, 503] on div "Read a file's content A tool that reads the content of a file. To use this tool…" at bounding box center [688, 509] width 141 height 40
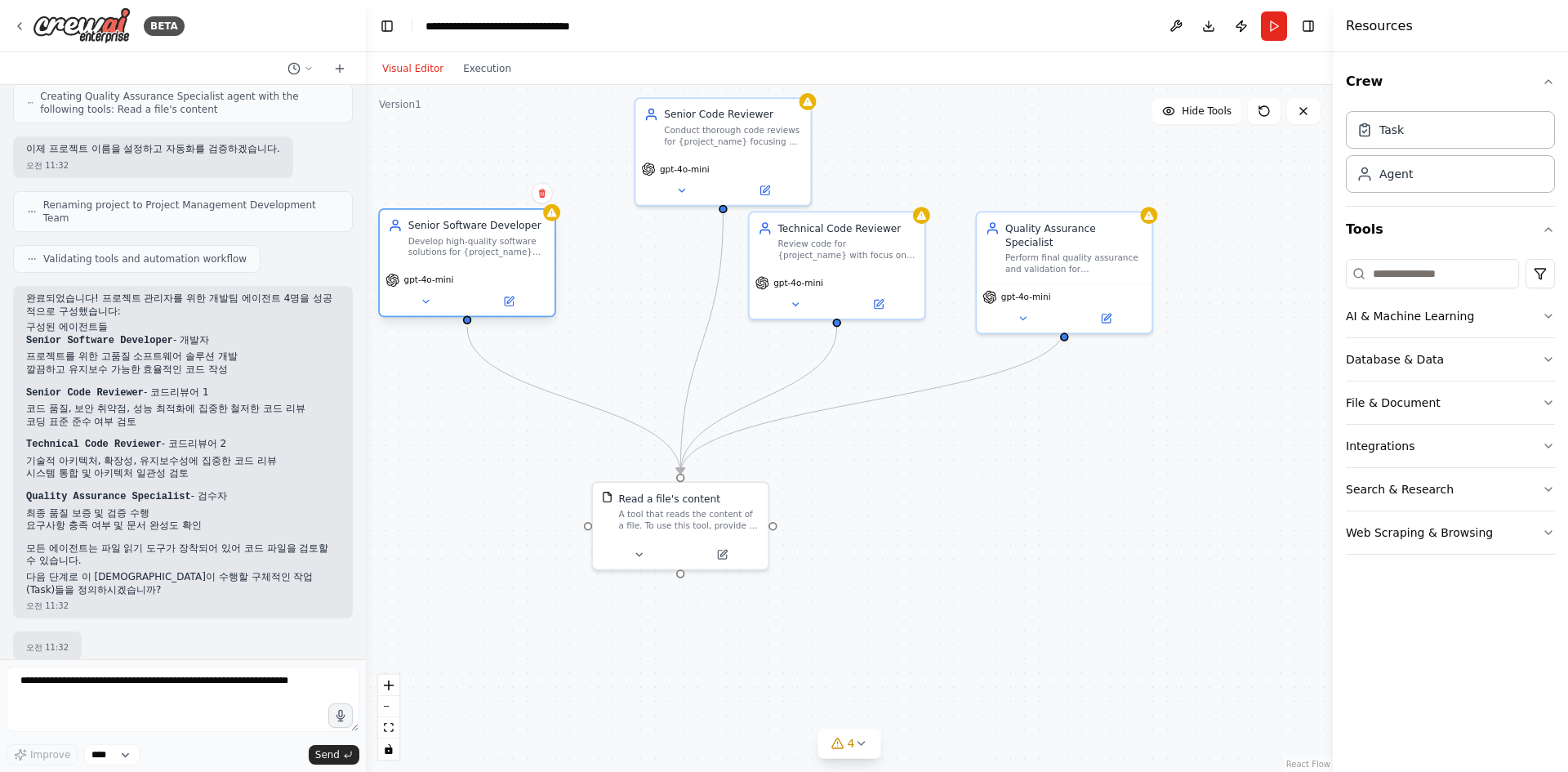
drag, startPoint x: 544, startPoint y: 278, endPoint x: 496, endPoint y: 284, distance: 48.4
click at [496, 284] on div "gpt-4o-mini" at bounding box center [467, 280] width 163 height 14
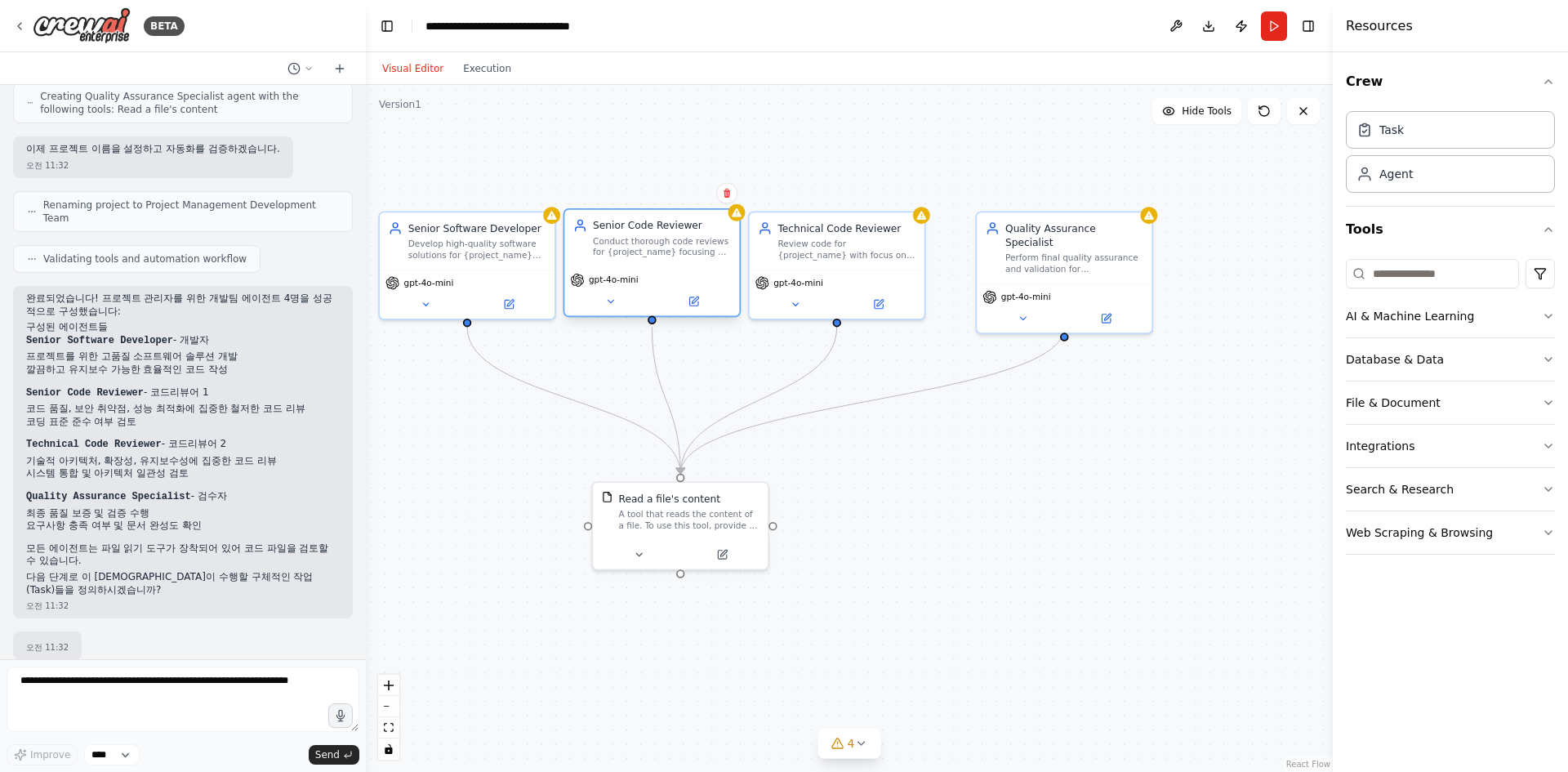
drag, startPoint x: 749, startPoint y: 130, endPoint x: 682, endPoint y: 245, distance: 133.1
click at [682, 245] on div "Conduct thorough code reviews for {project_name} focusing on code quality, secu…" at bounding box center [661, 247] width 138 height 23
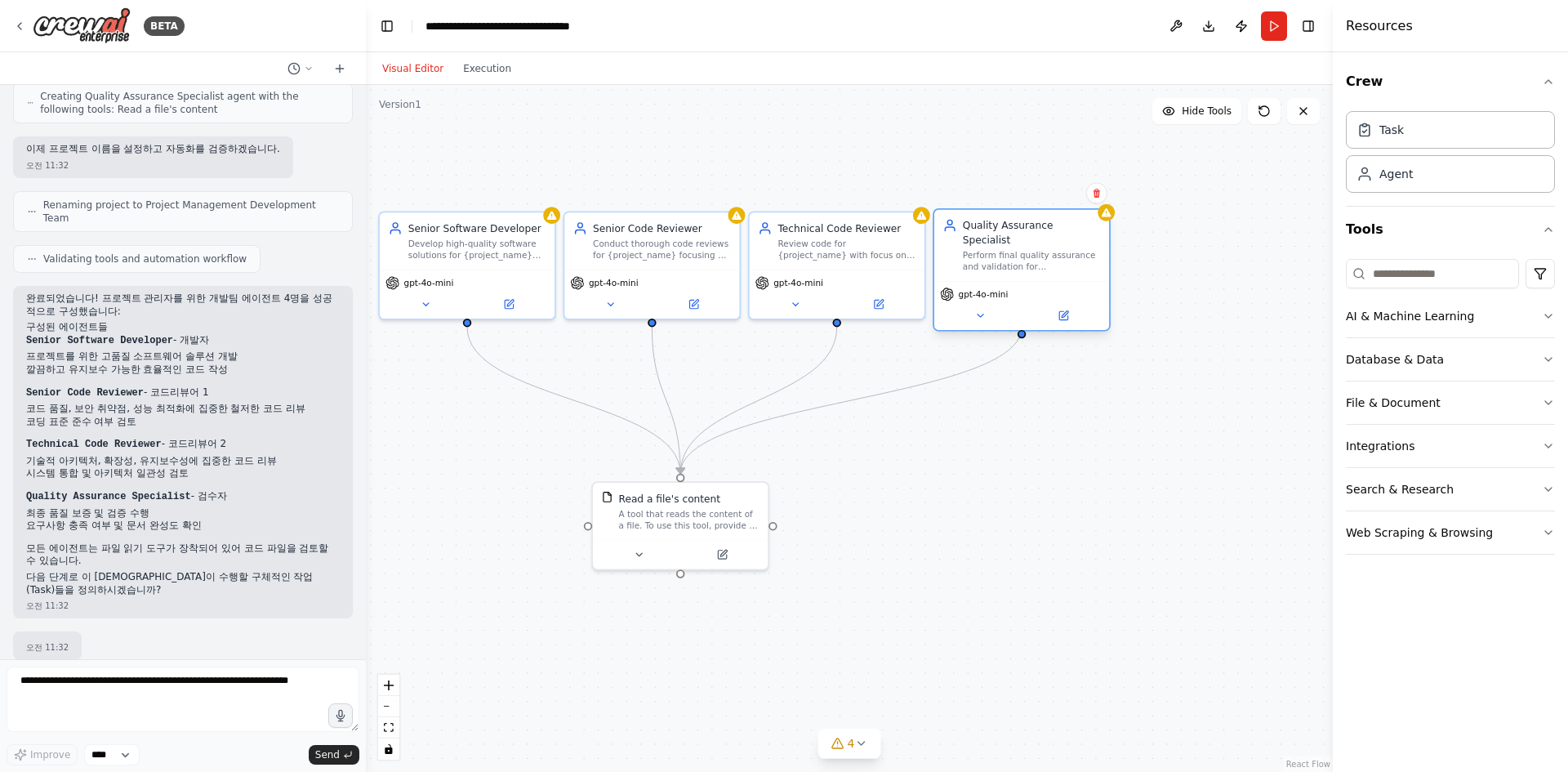
drag, startPoint x: 1011, startPoint y: 270, endPoint x: 972, endPoint y: 272, distance: 39.1
click at [972, 281] on div "gpt-4o-mini" at bounding box center [1021, 305] width 175 height 49
click at [956, 360] on div ".deletable-edge-delete-btn { width: 20px; height: 20px; border: 0px solid #ffff…" at bounding box center [849, 429] width 967 height 687
